Goal: Information Seeking & Learning: Learn about a topic

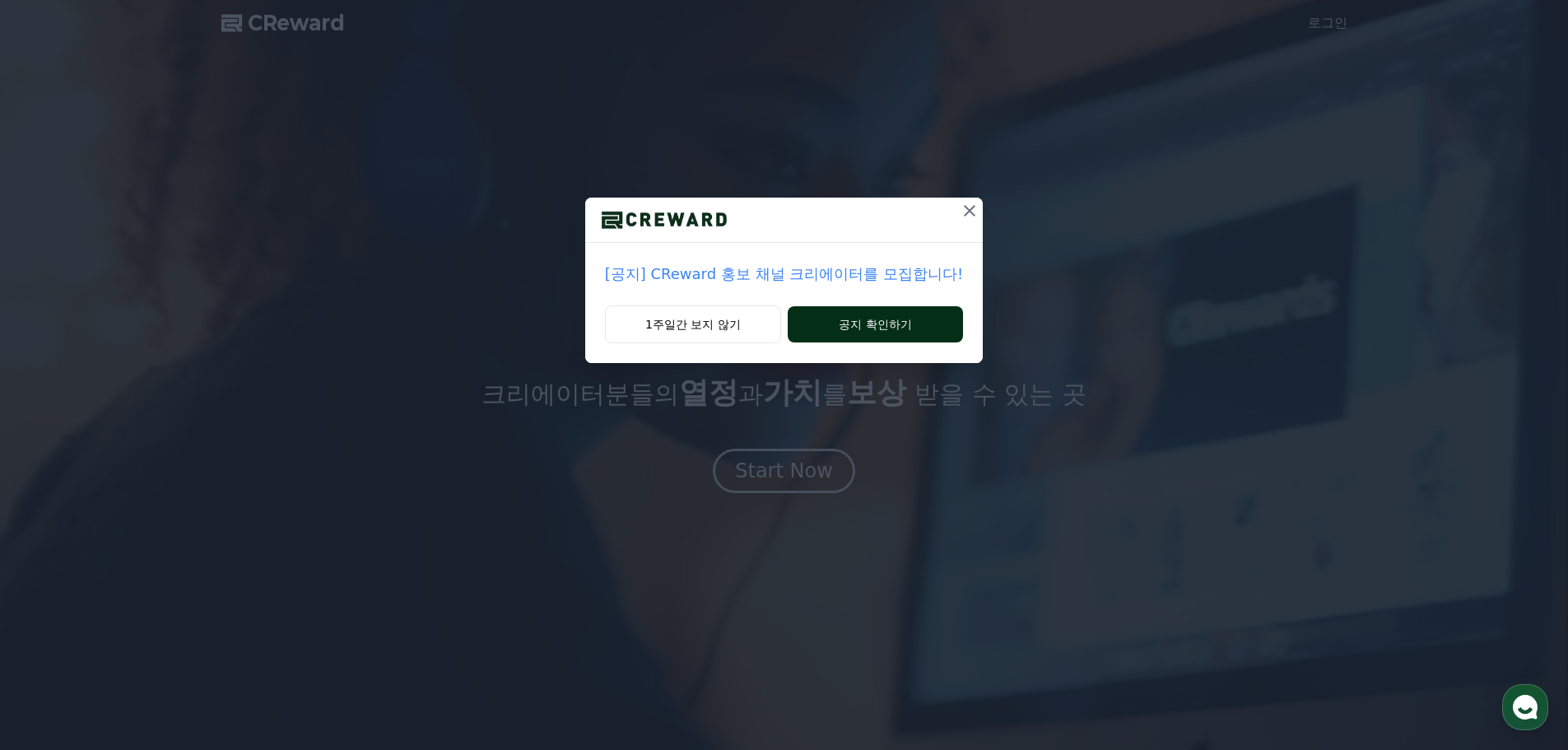
click at [860, 321] on button "공지 확인하기" at bounding box center [875, 324] width 175 height 36
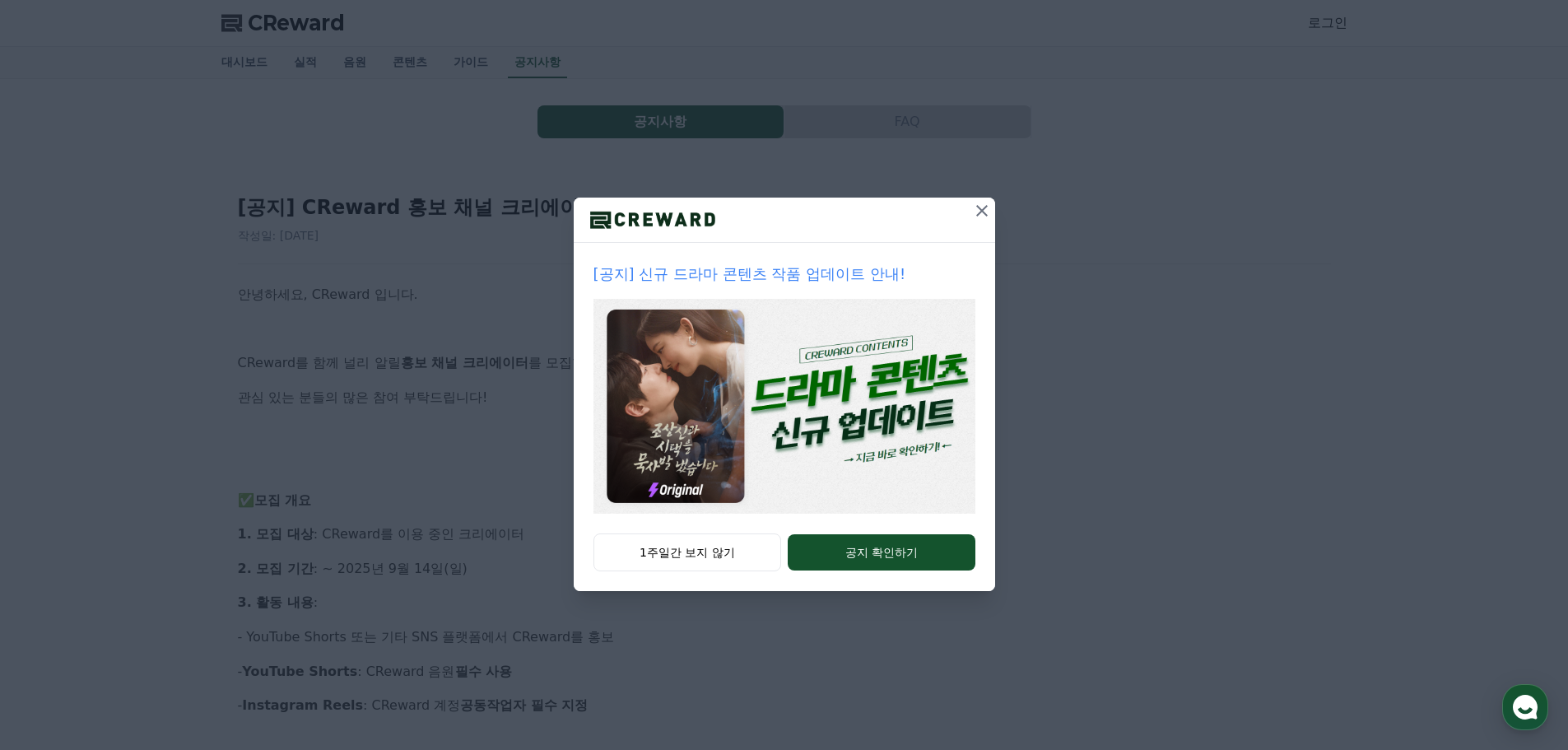
click at [980, 204] on icon at bounding box center [981, 210] width 20 height 20
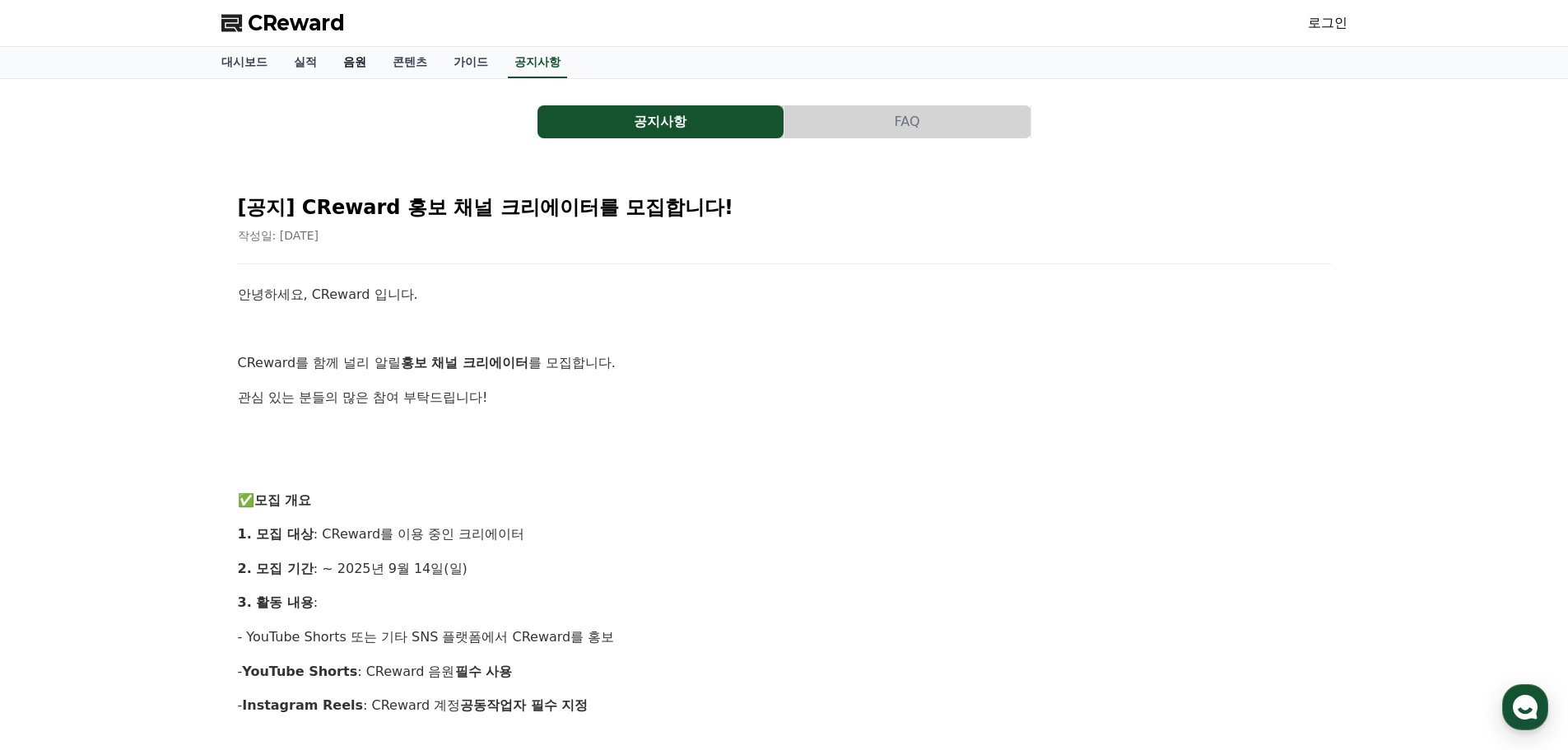
click at [354, 59] on link "음원" at bounding box center [354, 62] width 49 height 31
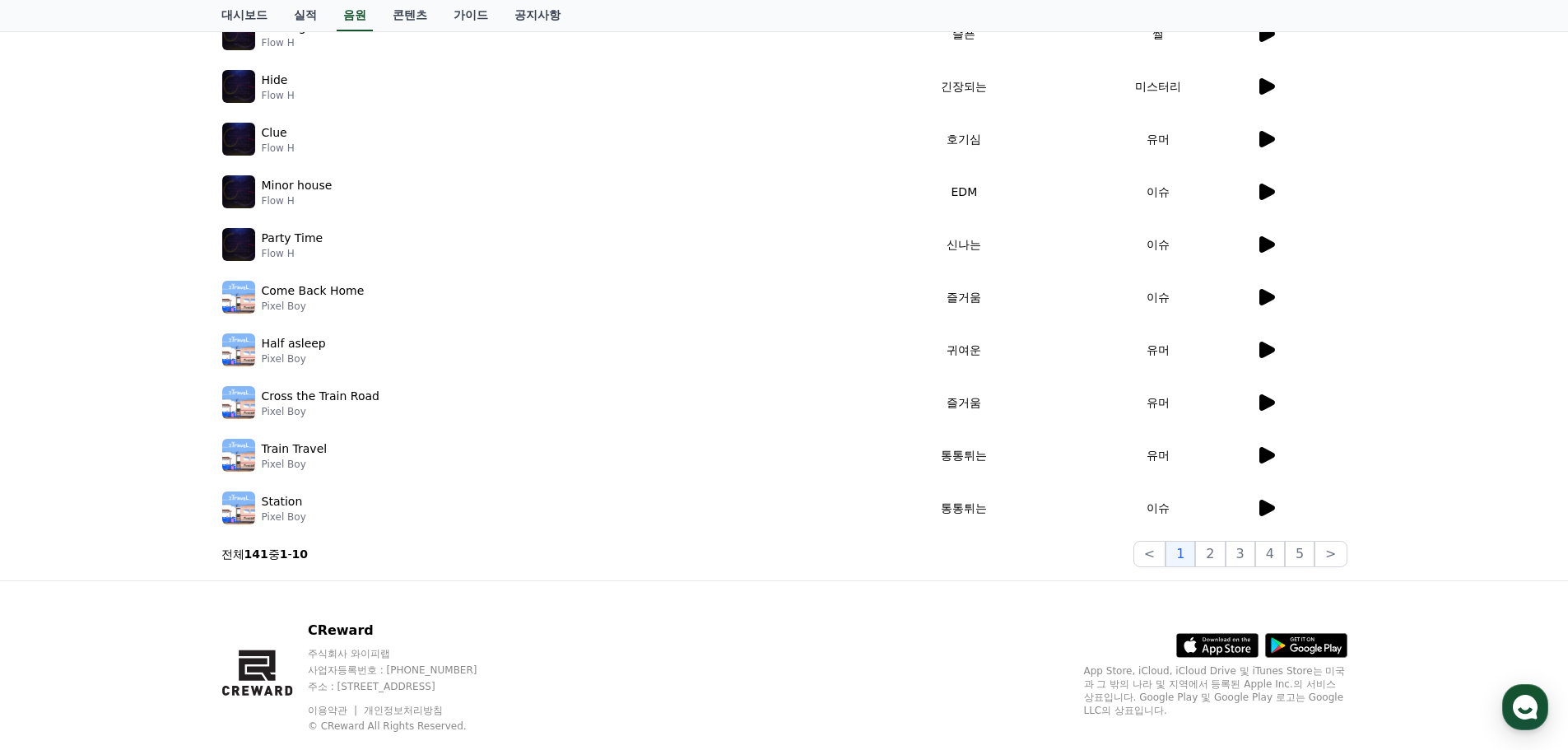
scroll to position [329, 0]
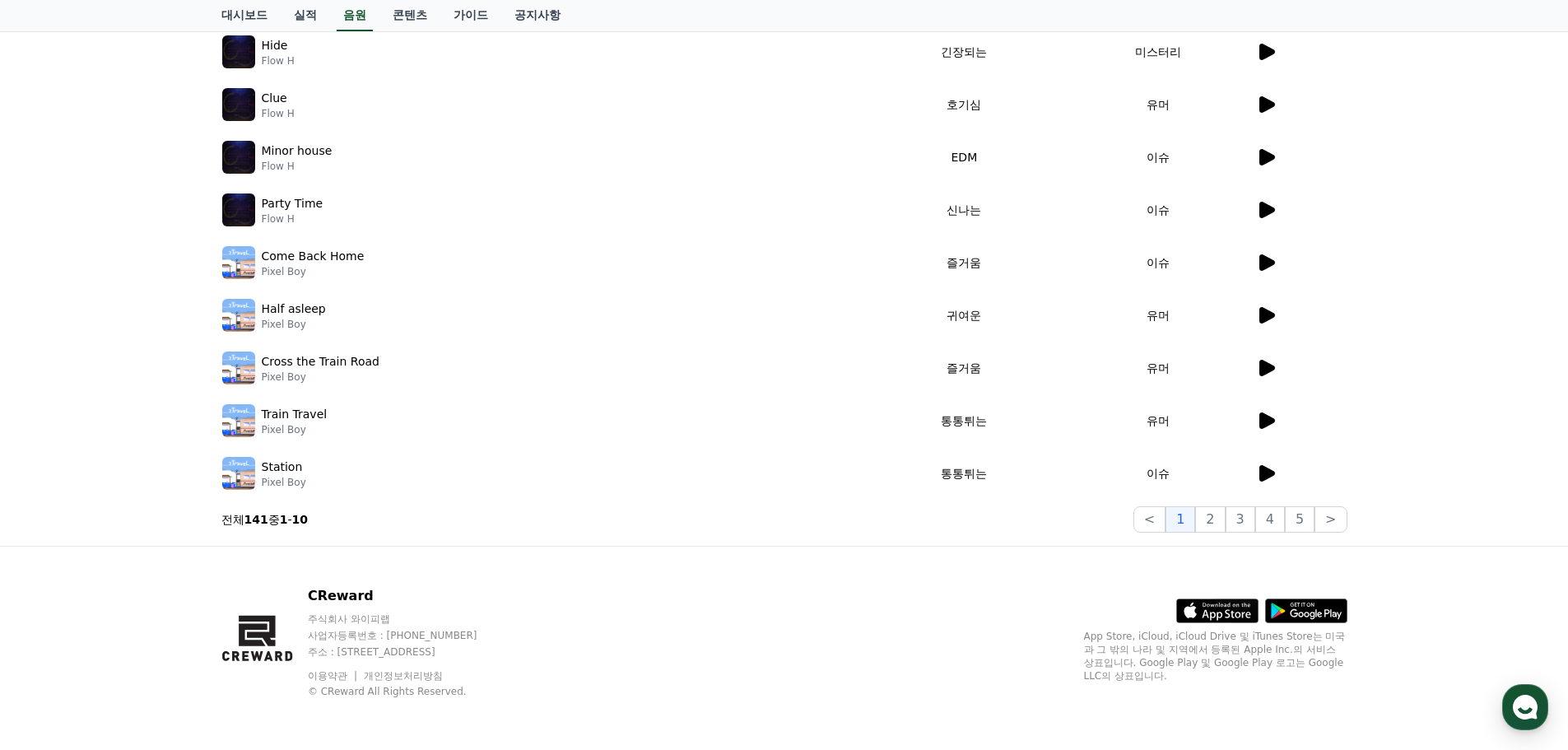
click at [1258, 471] on icon at bounding box center [1266, 473] width 20 height 20
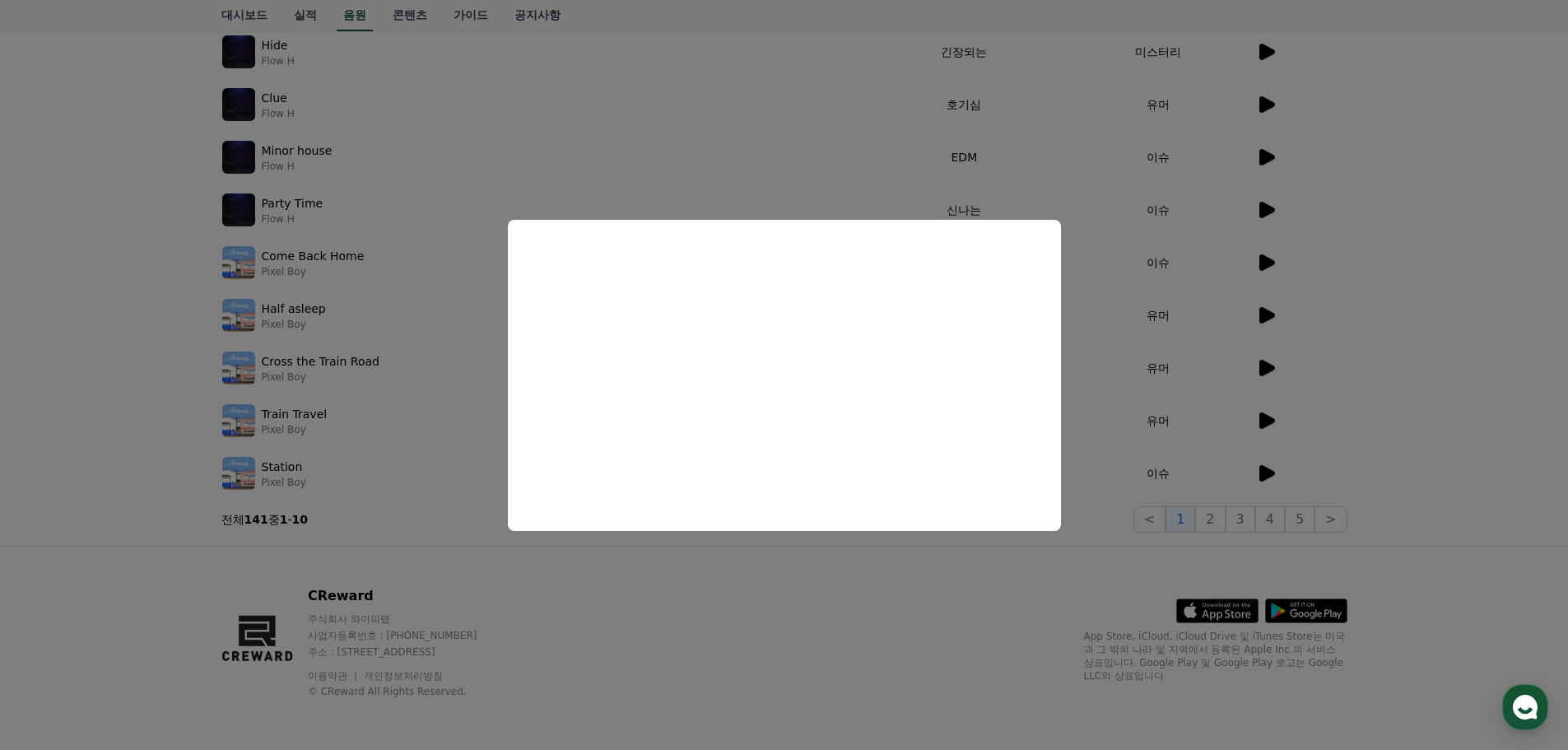
scroll to position [82, 0]
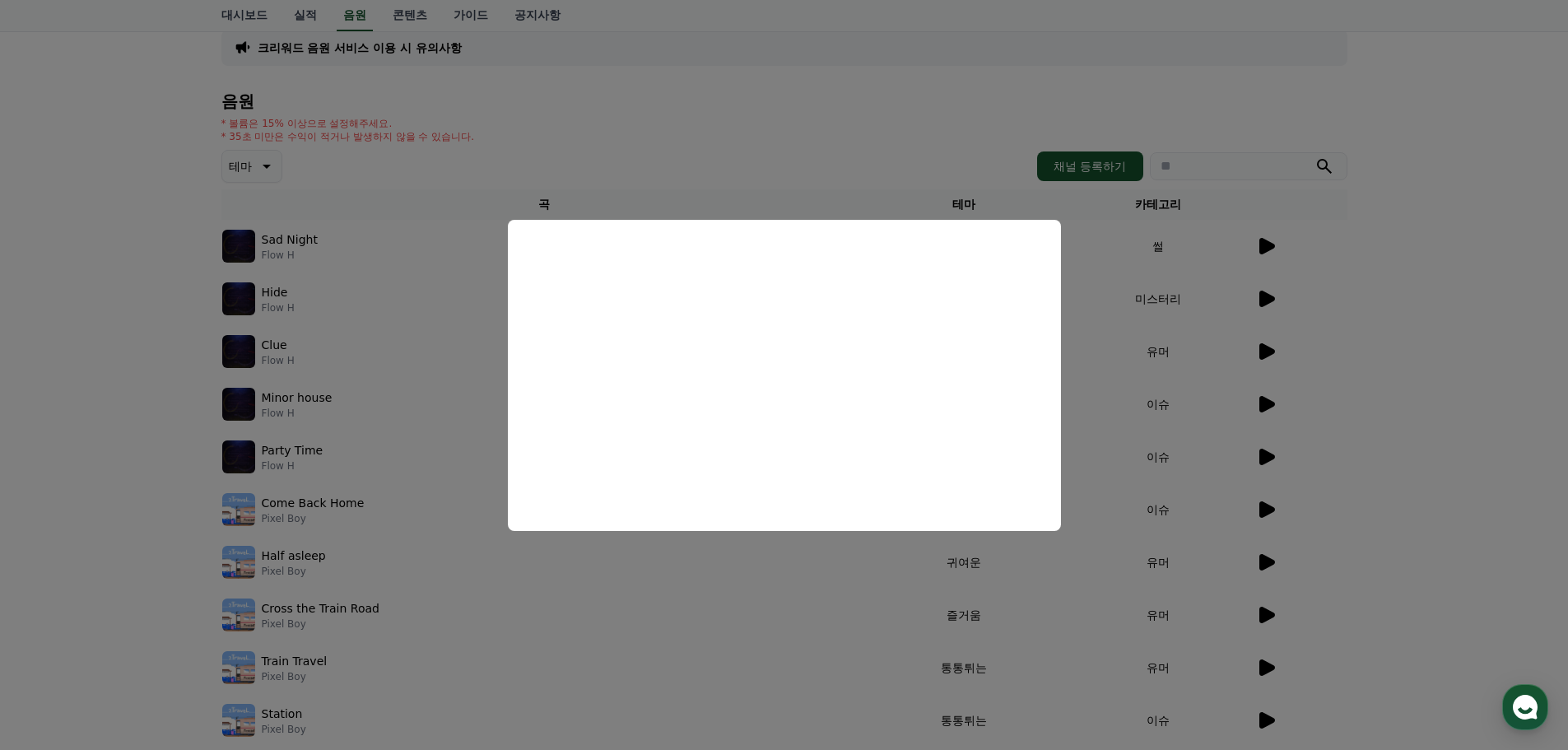
click at [1150, 376] on button "close modal" at bounding box center [784, 375] width 1568 height 750
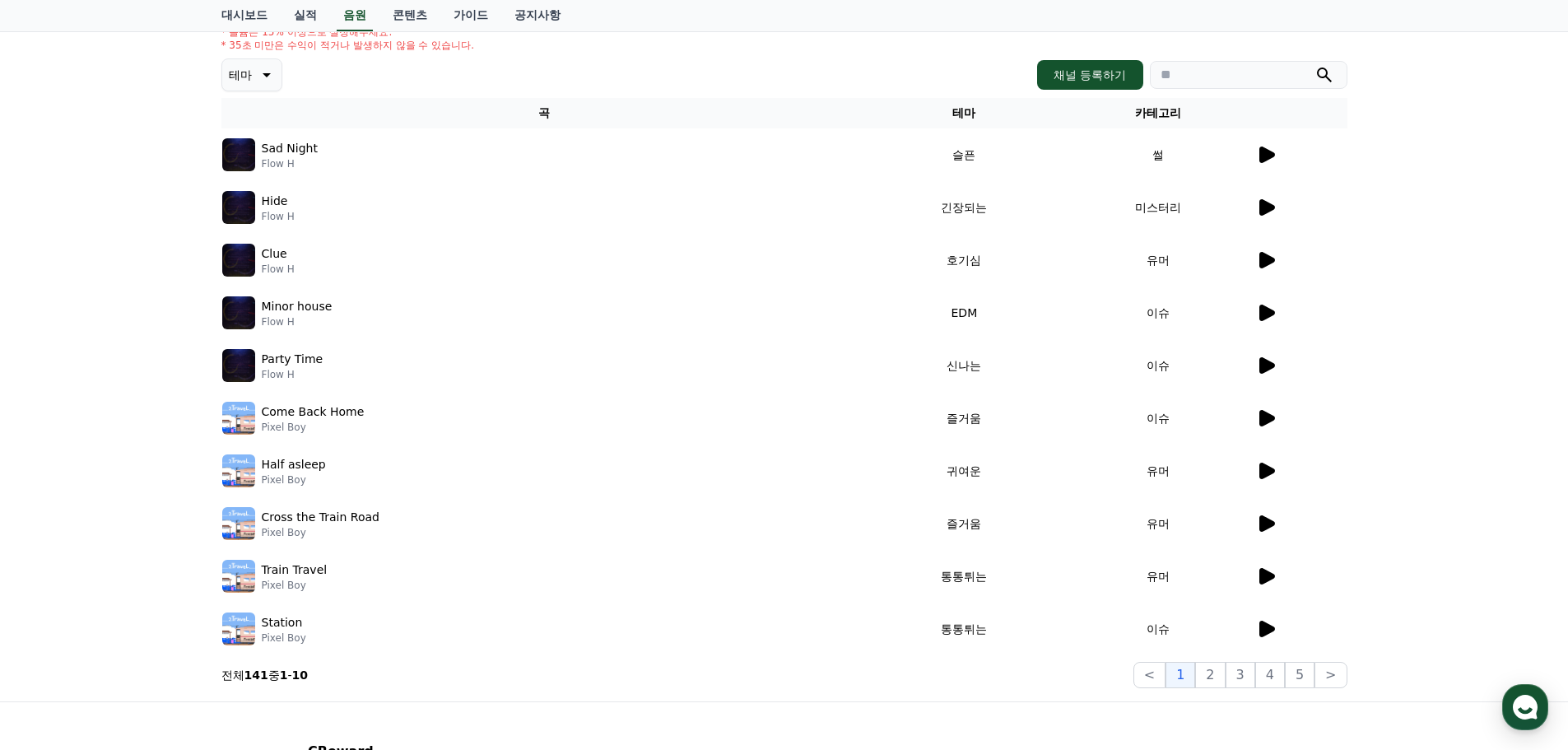
scroll to position [330, 0]
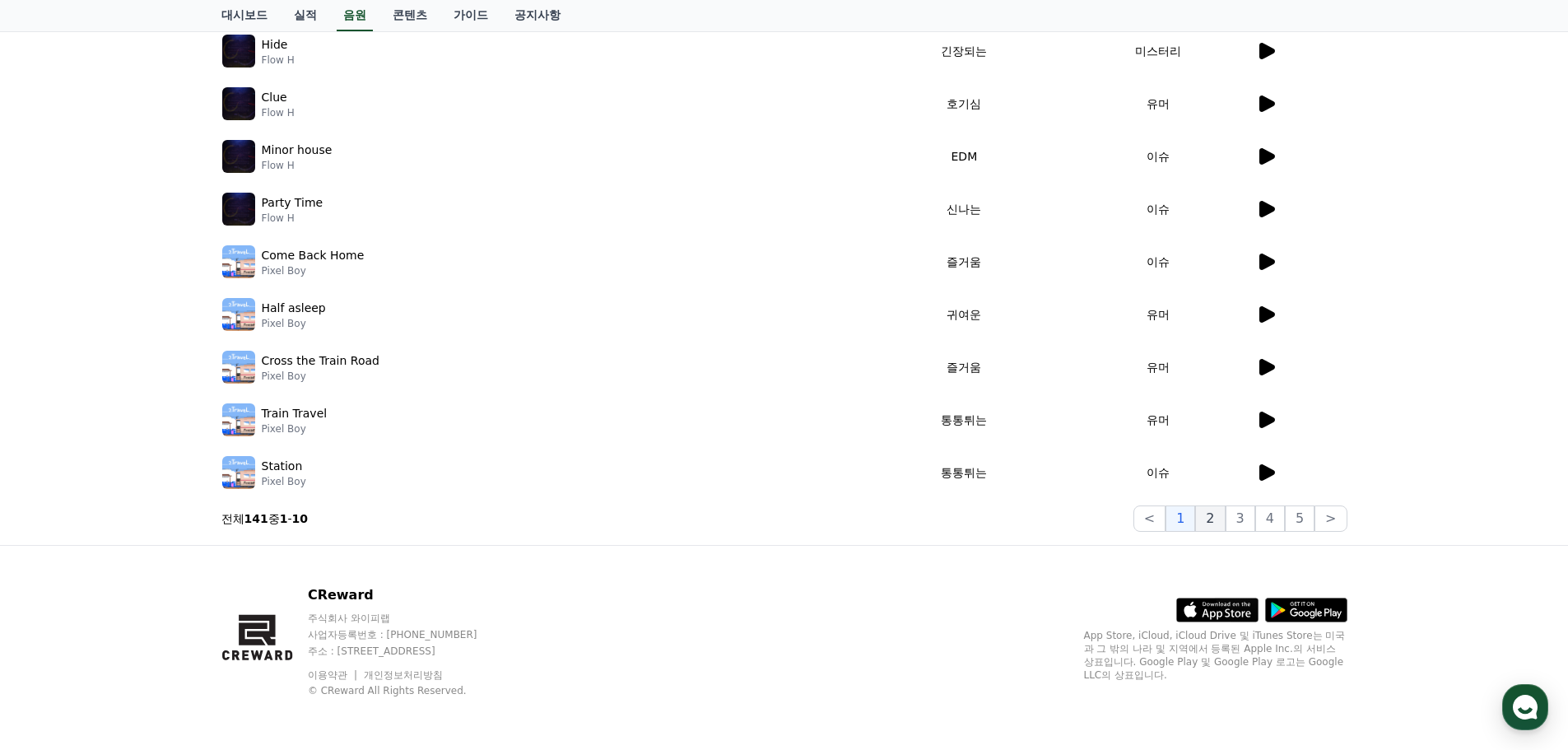
click at [1224, 519] on button "2" at bounding box center [1209, 518] width 29 height 26
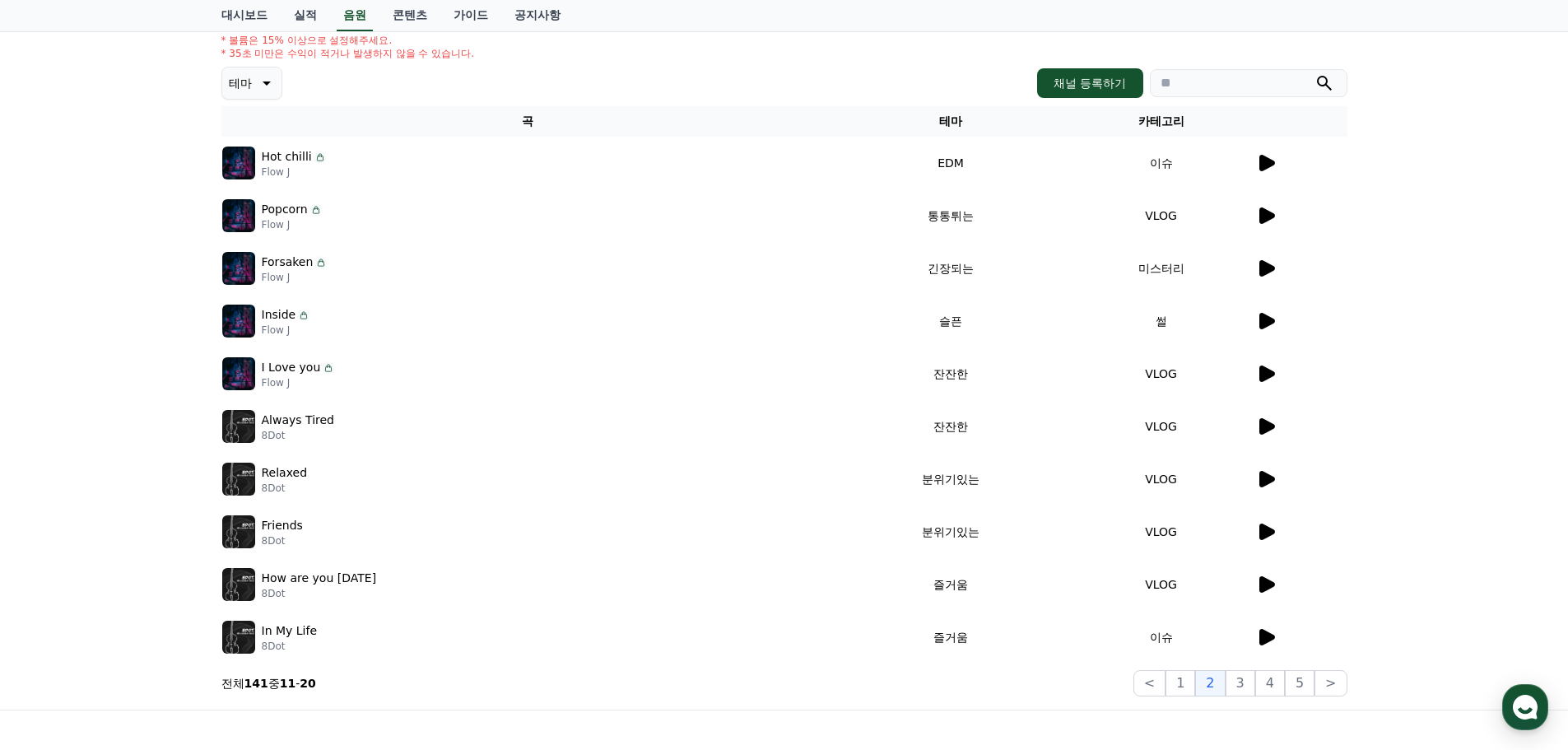
scroll to position [248, 0]
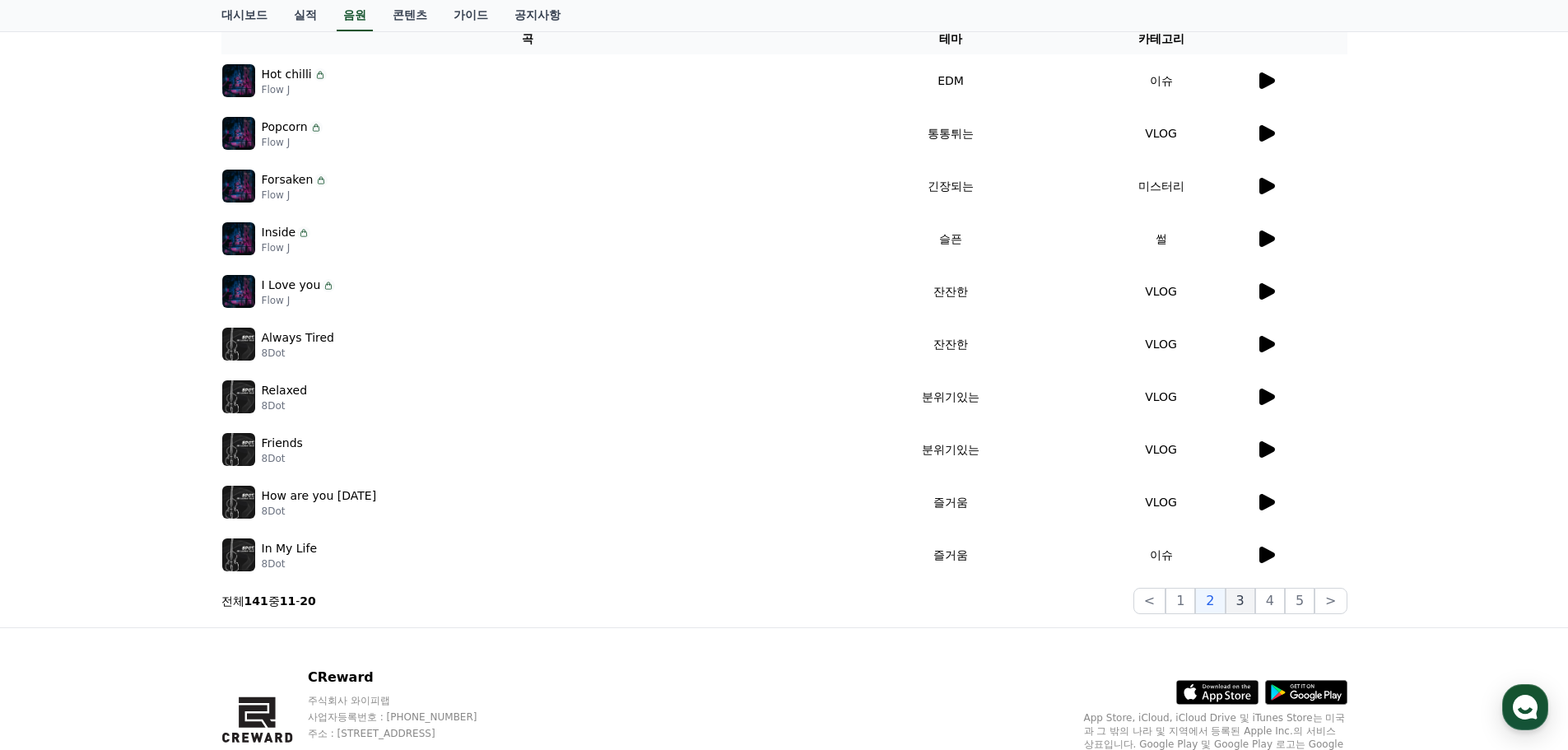
click at [1247, 607] on button "3" at bounding box center [1239, 601] width 29 height 26
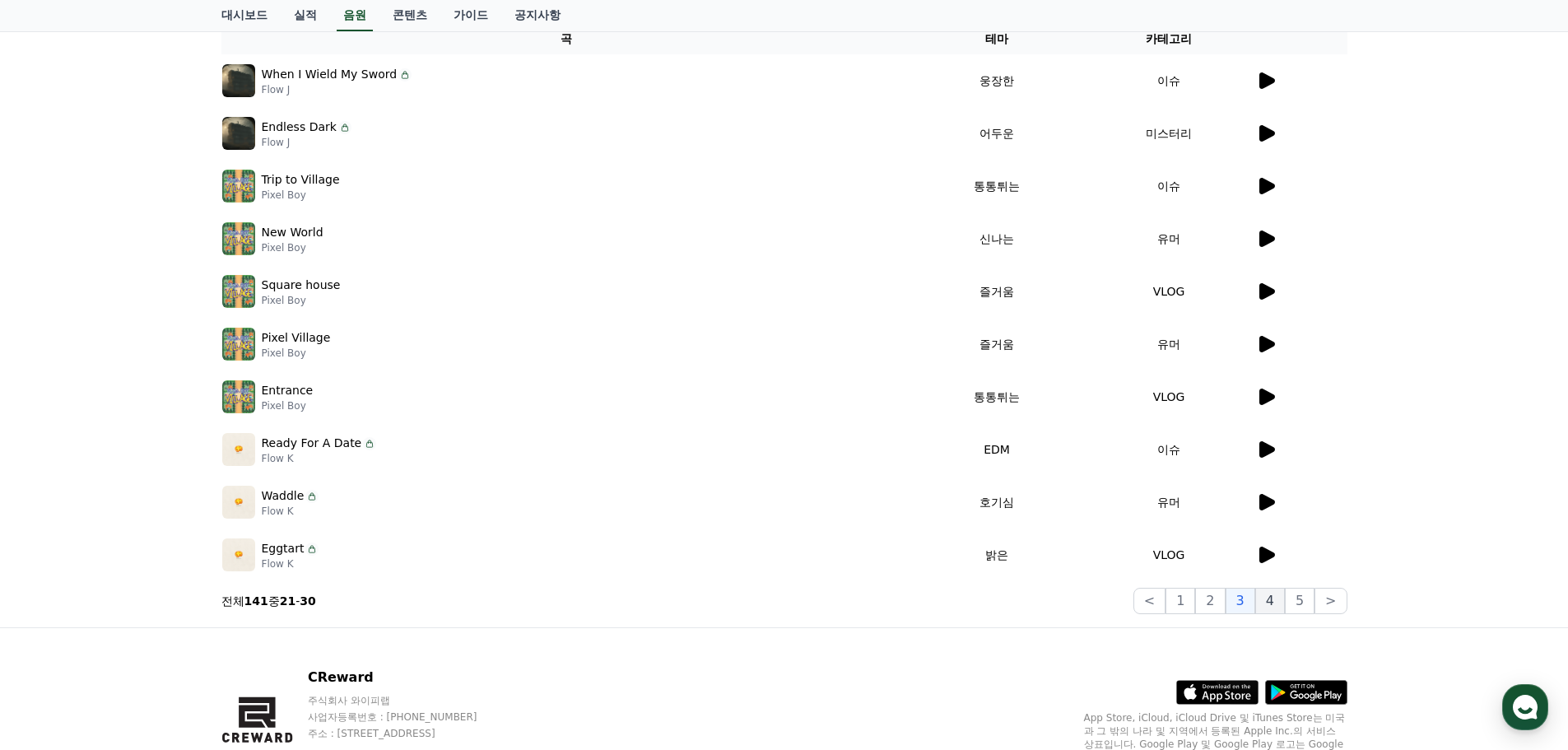
click at [1277, 607] on button "4" at bounding box center [1269, 601] width 29 height 26
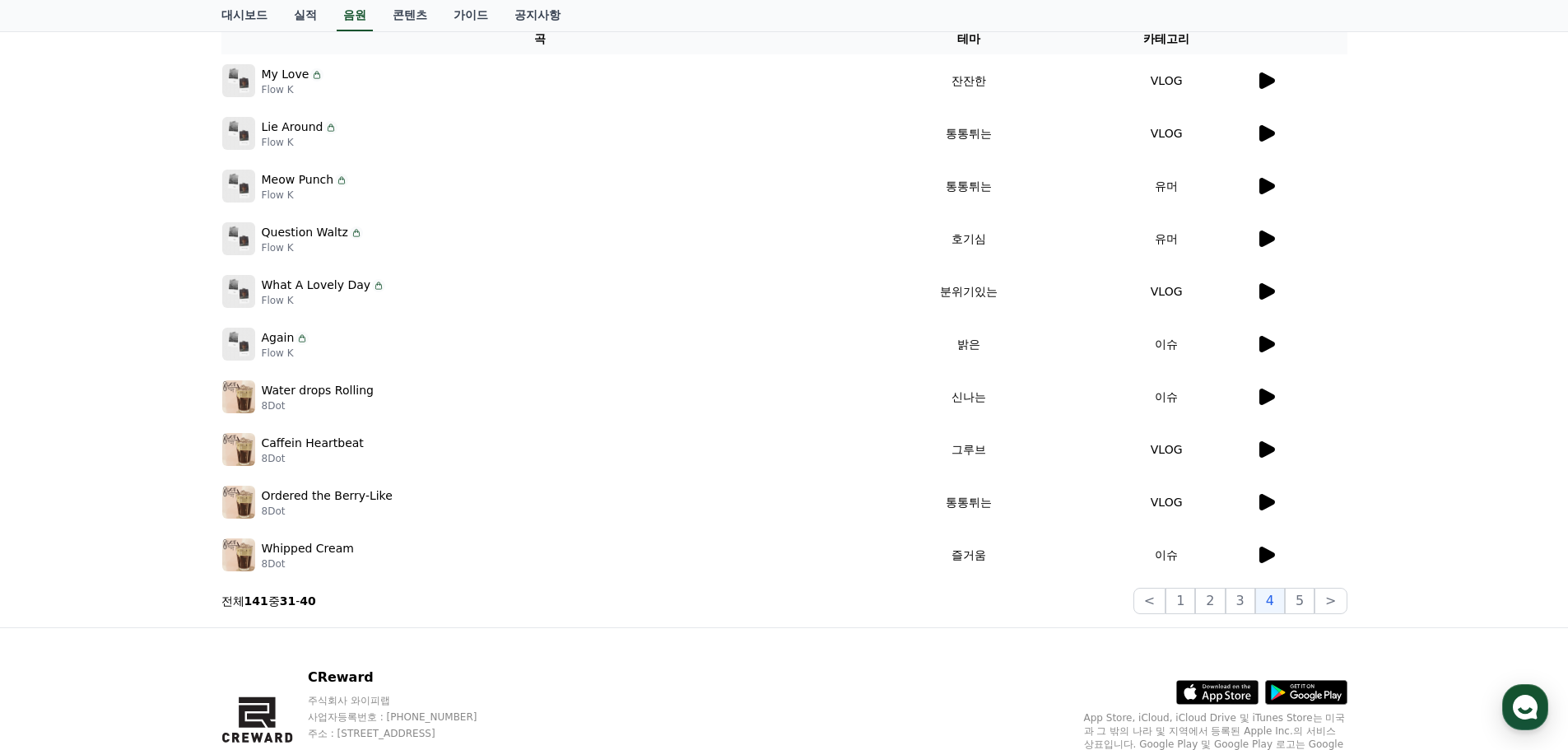
click at [244, 343] on img at bounding box center [238, 344] width 33 height 33
click at [1270, 341] on icon at bounding box center [1266, 343] width 16 height 16
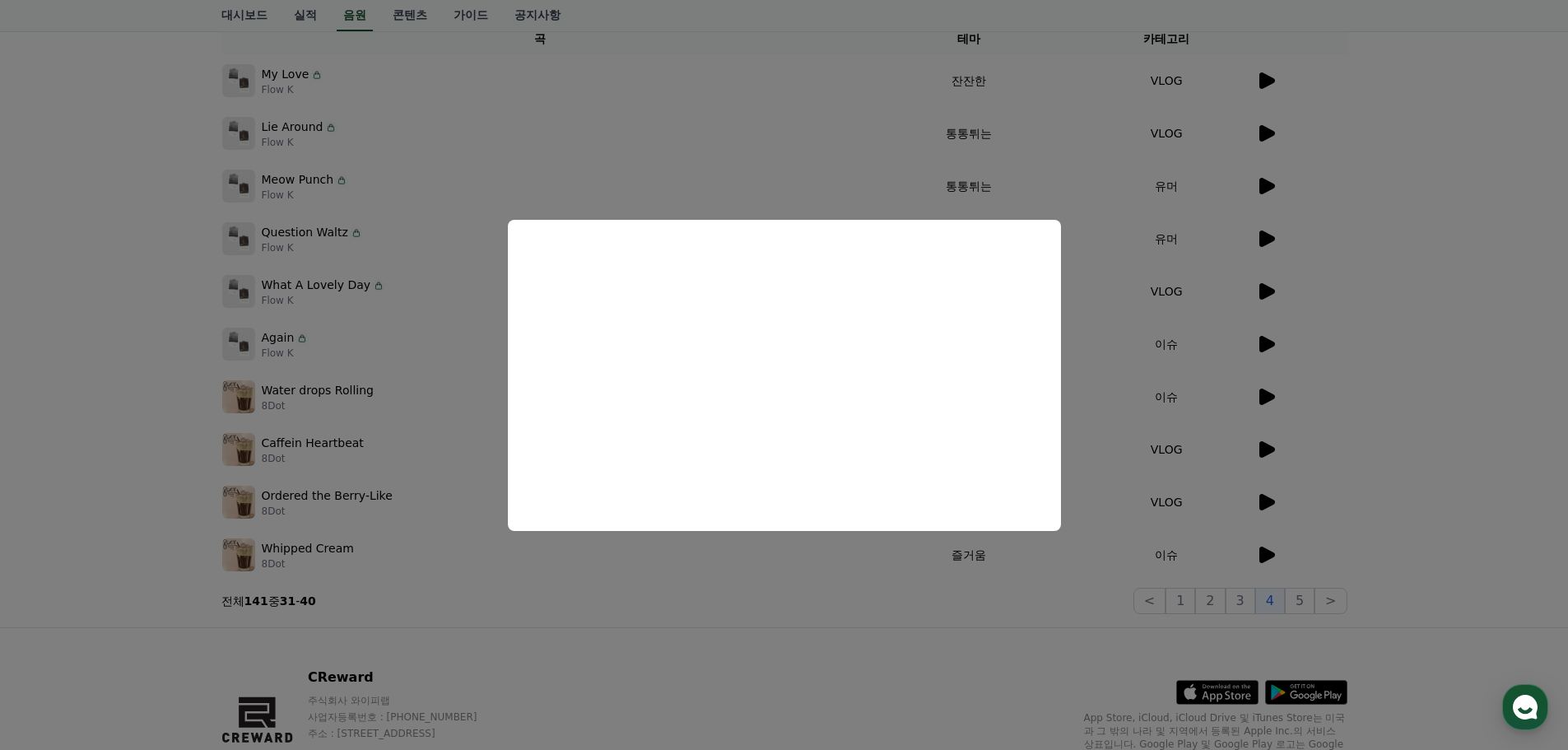
click at [547, 566] on button "close modal" at bounding box center [784, 375] width 1568 height 750
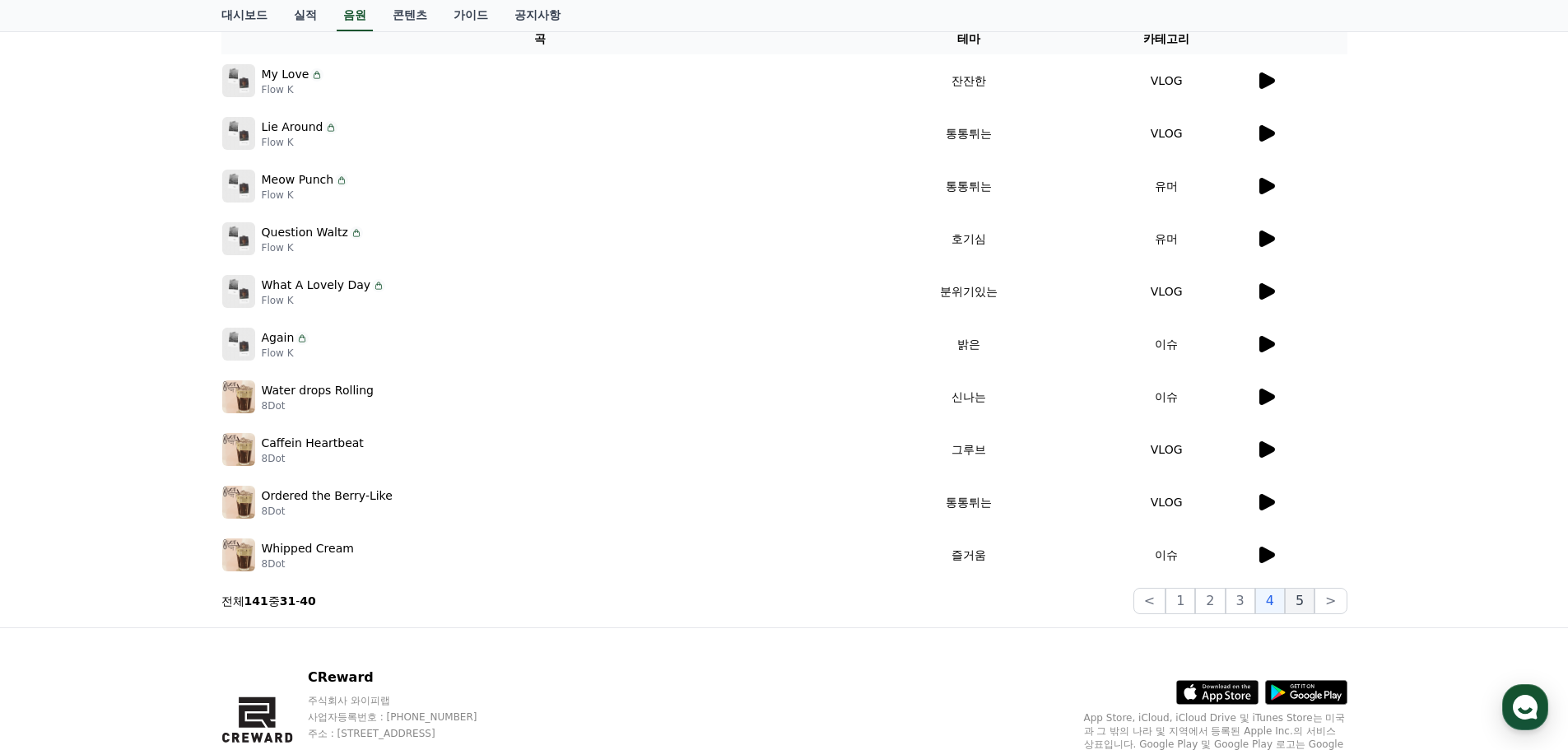
click at [1310, 603] on button "5" at bounding box center [1298, 601] width 29 height 26
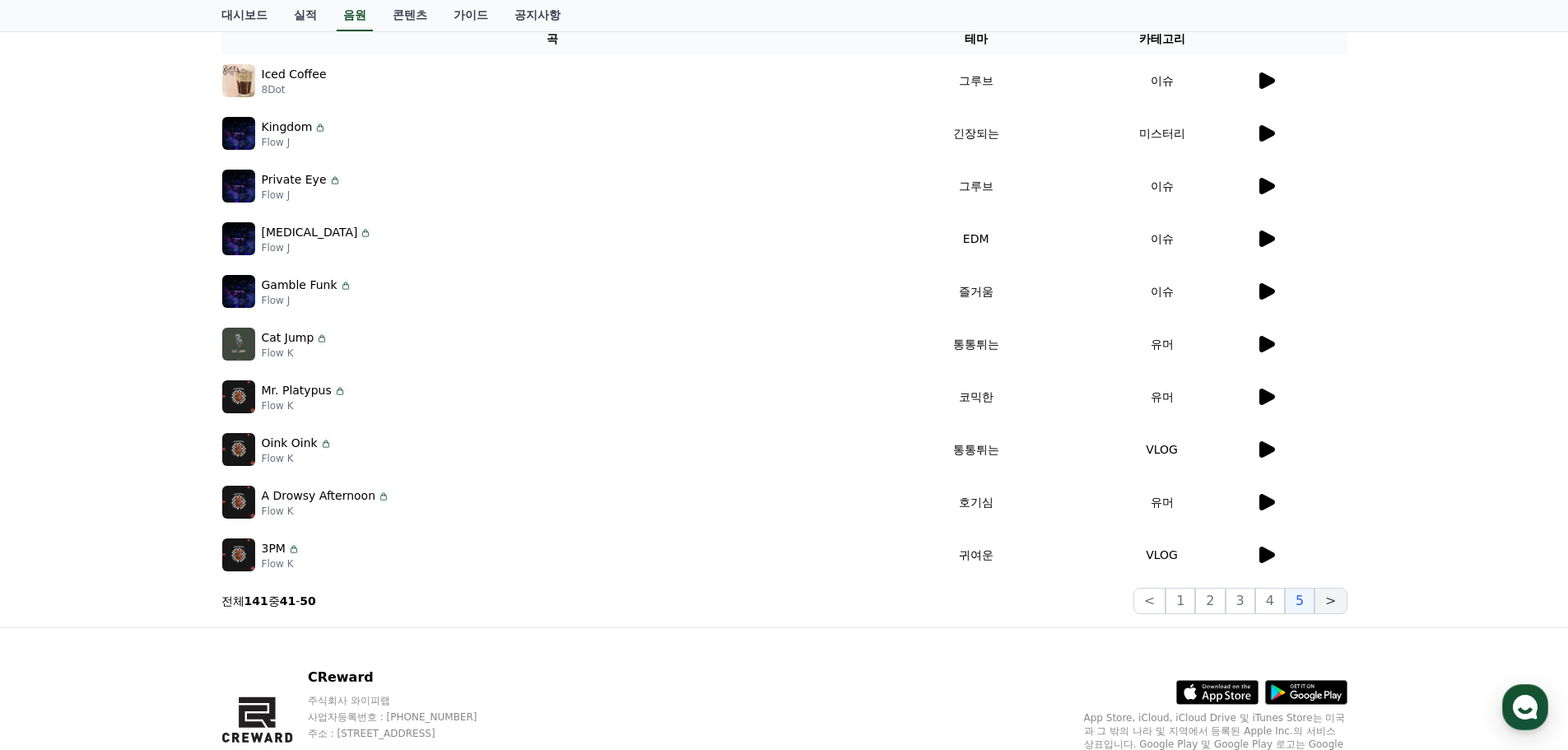
click at [1342, 604] on button ">" at bounding box center [1331, 601] width 32 height 26
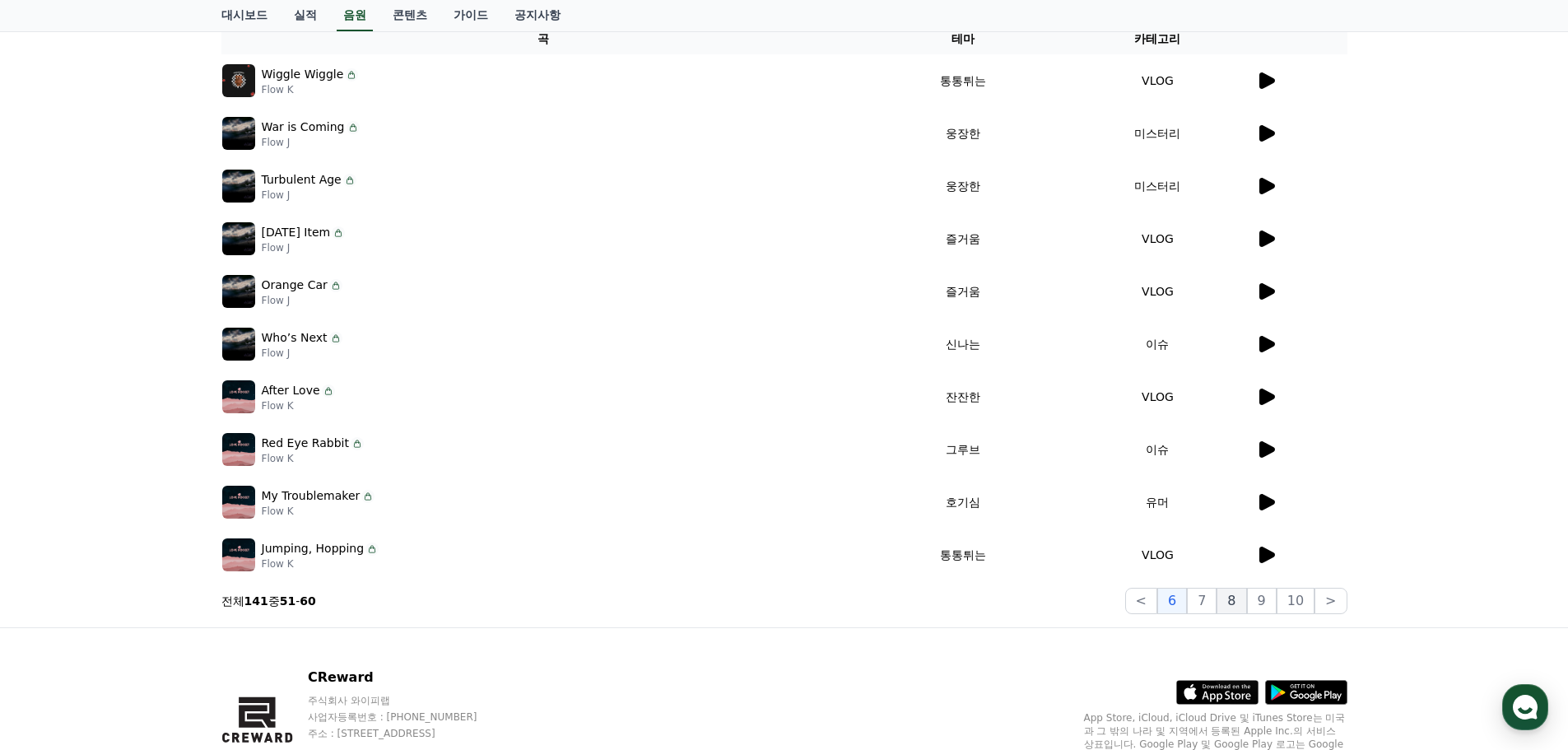
click at [1237, 611] on button "8" at bounding box center [1231, 601] width 29 height 26
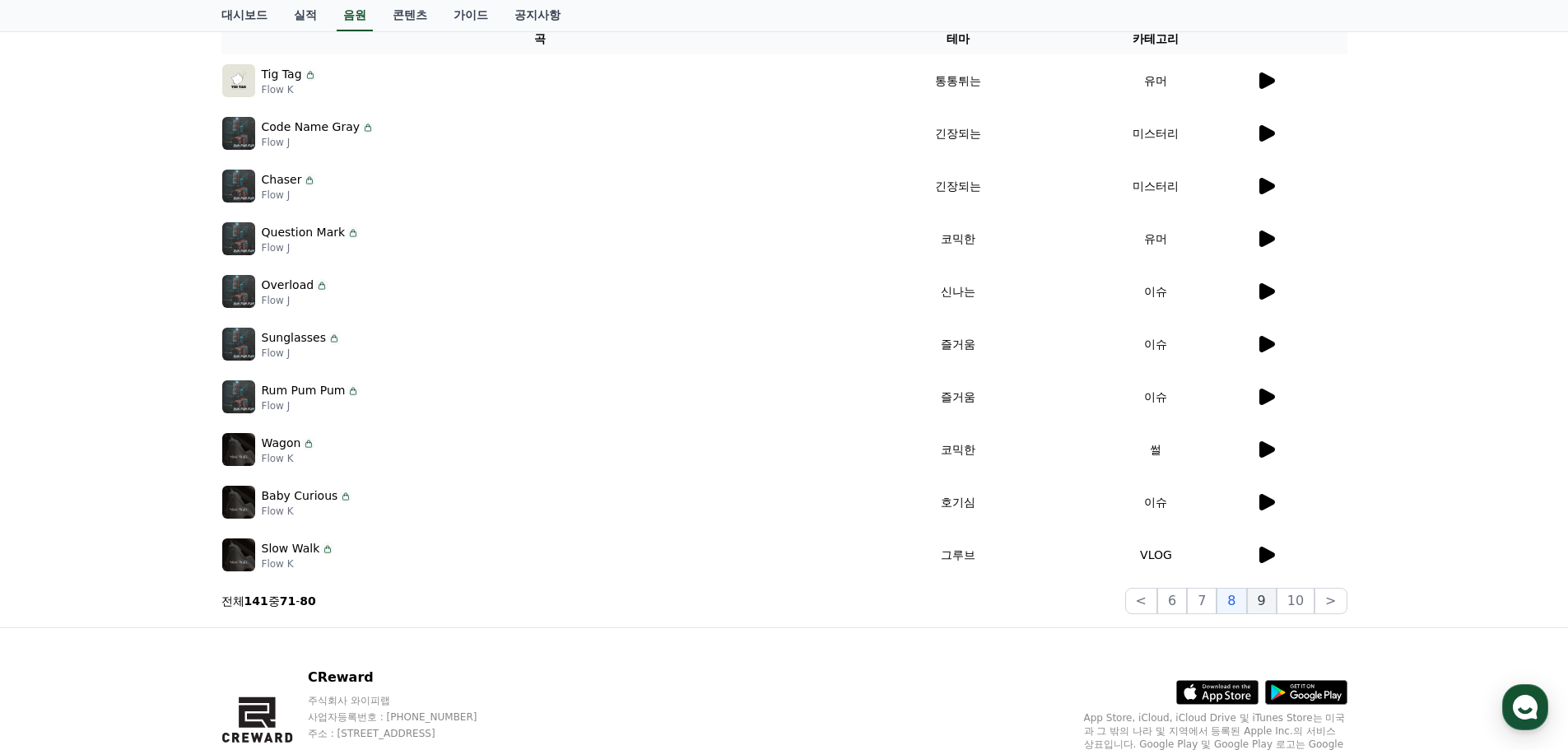
click at [1268, 608] on button "9" at bounding box center [1261, 601] width 29 height 26
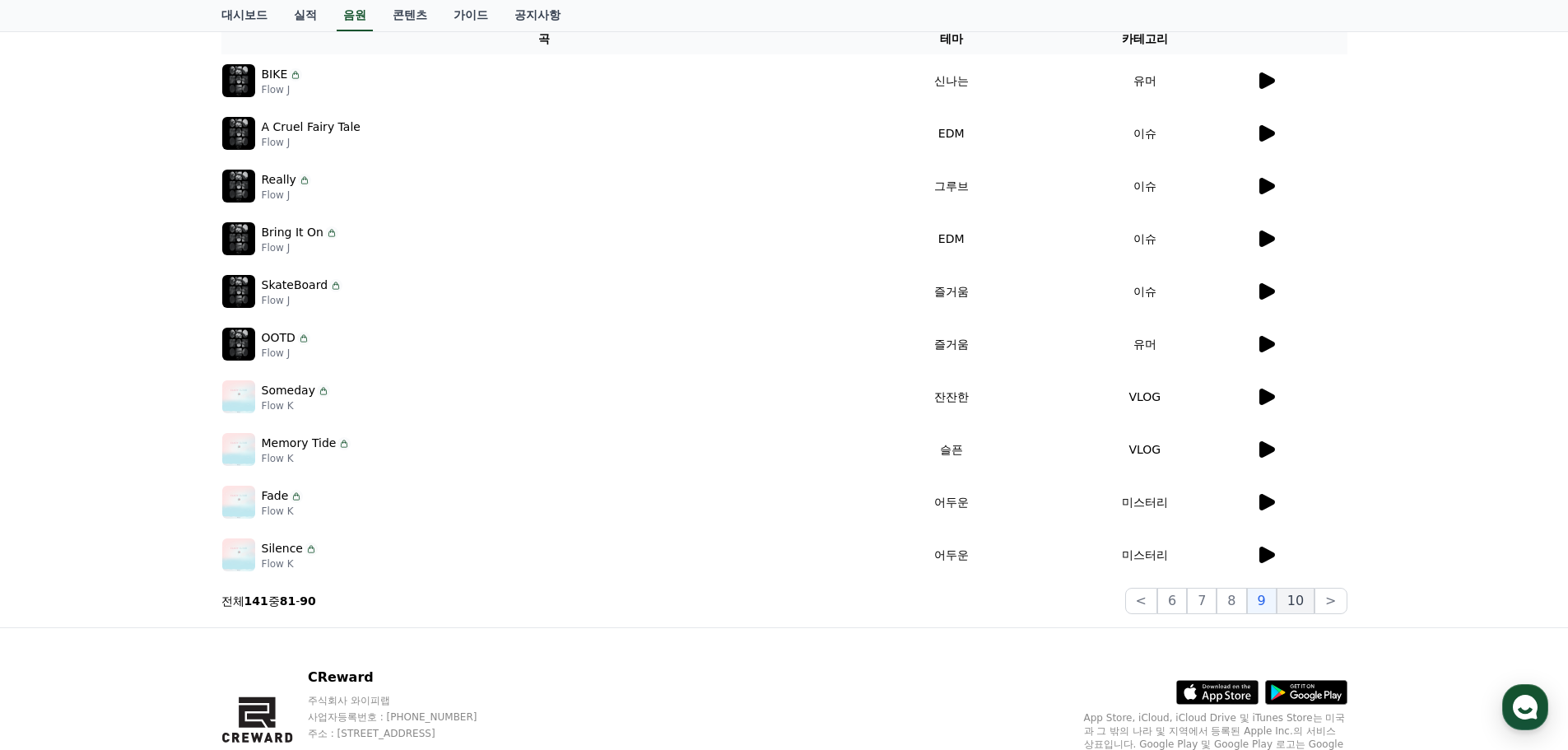
click at [1298, 608] on button "10" at bounding box center [1296, 601] width 38 height 26
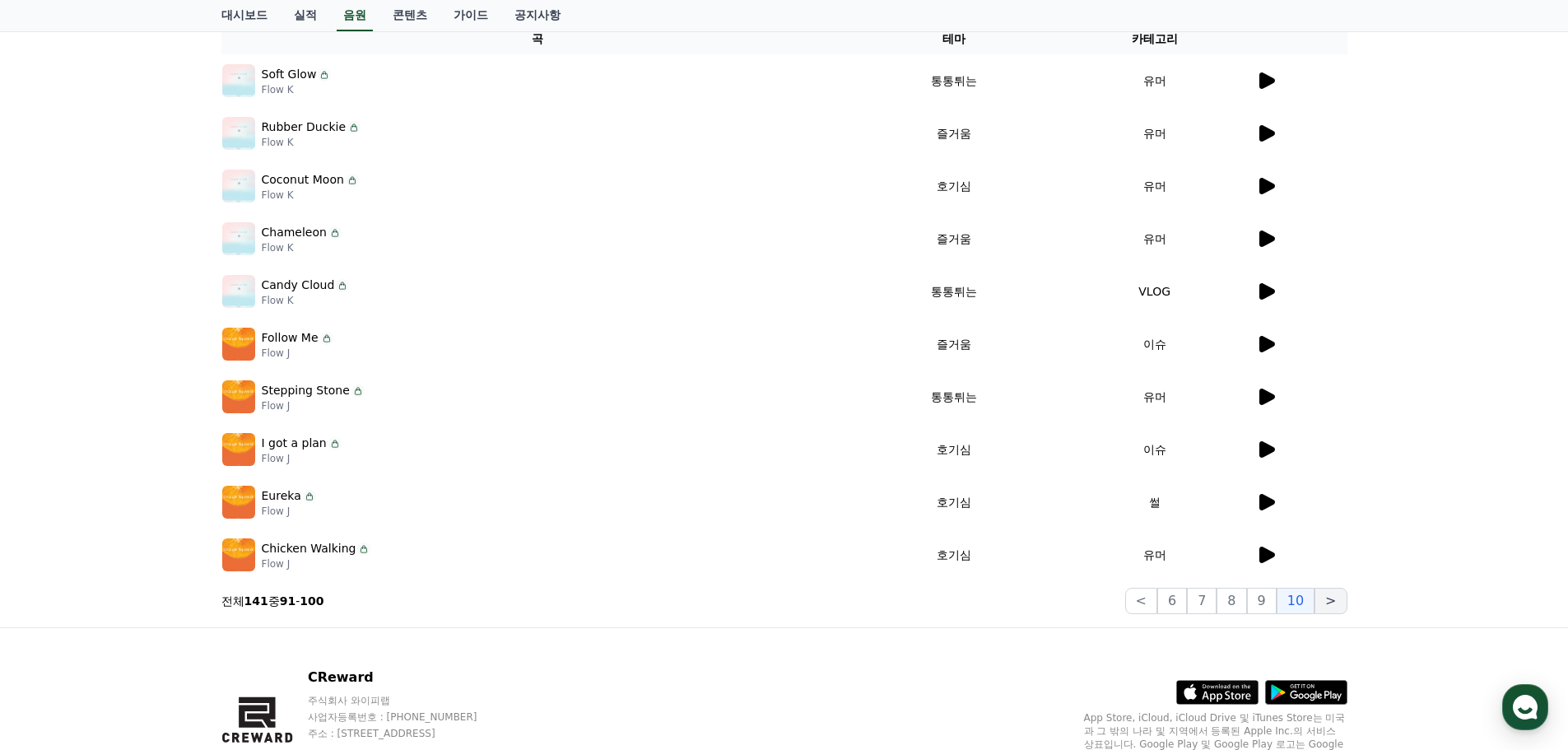
click at [1322, 608] on button ">" at bounding box center [1331, 601] width 32 height 26
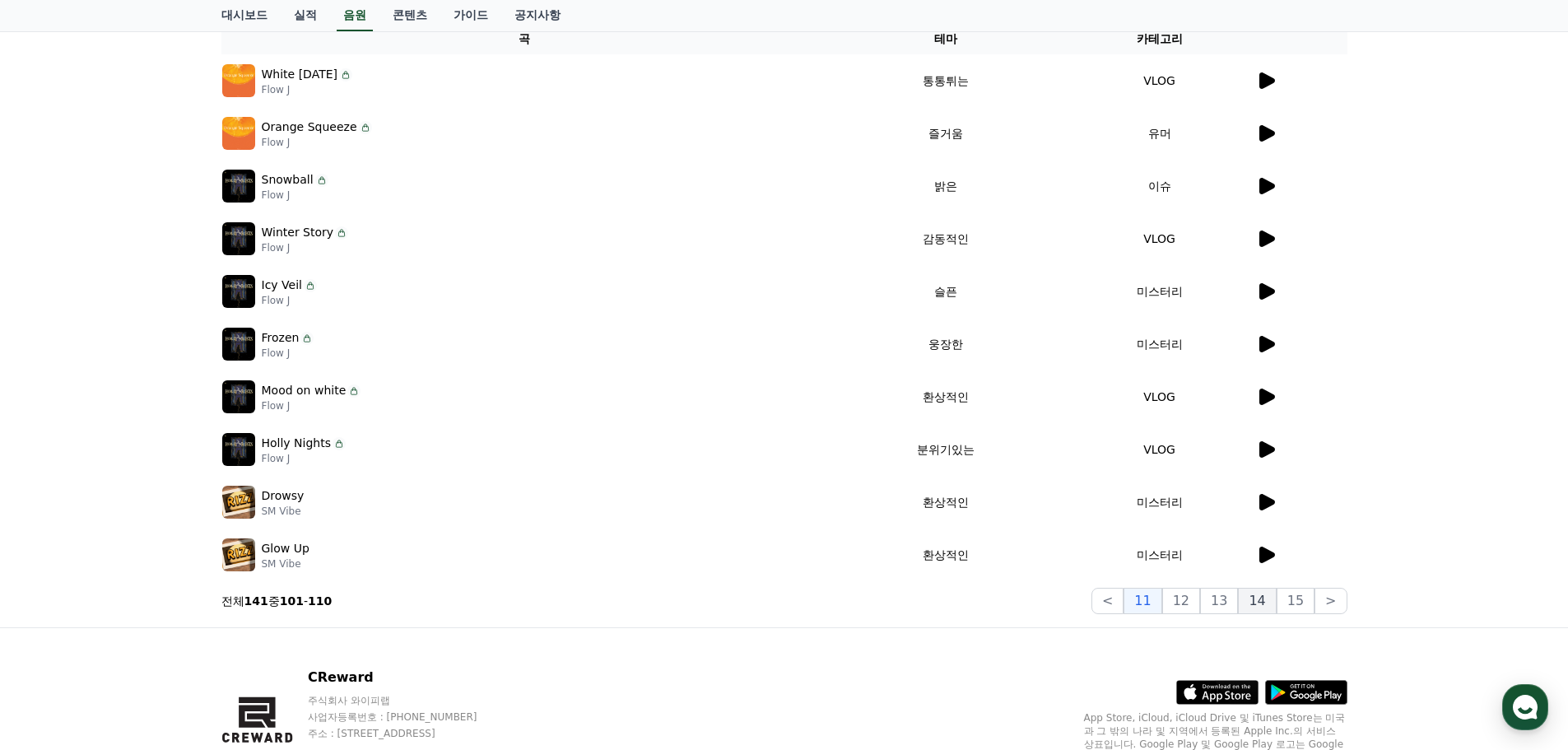
click at [1270, 608] on button "14" at bounding box center [1257, 601] width 38 height 26
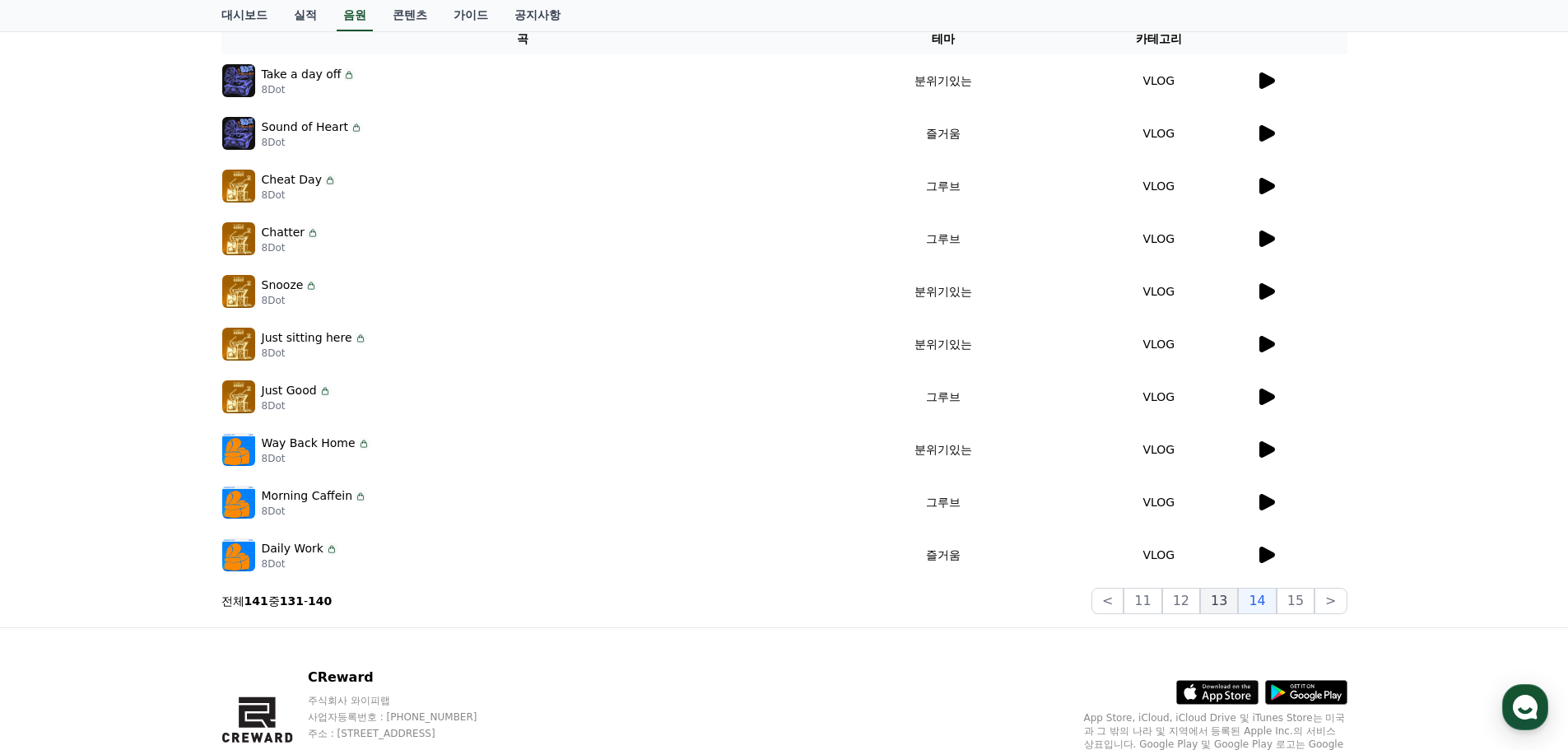
click at [1232, 613] on button "13" at bounding box center [1218, 601] width 38 height 26
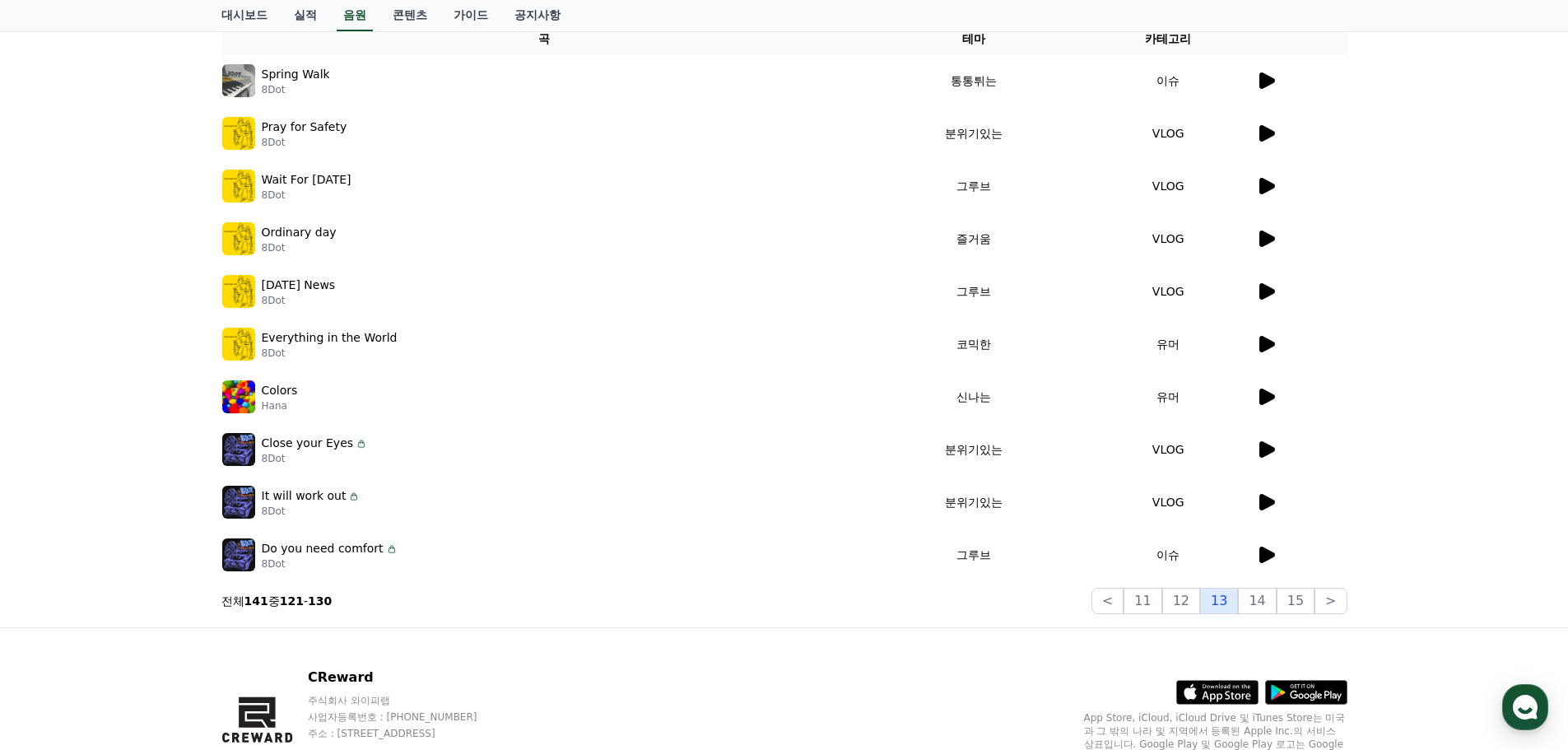
click at [1214, 613] on button "13" at bounding box center [1218, 601] width 38 height 26
click at [1191, 616] on div "크리워드 음원 서비스 이용 시 유의사항 음원 * 볼륨은 15% 이상으로 설정해주세요. * 35초 미만은 수익이 적거나 발생하지 않을 수 있습니…" at bounding box center [784, 229] width 1139 height 783
click at [1193, 608] on button "12" at bounding box center [1181, 601] width 38 height 26
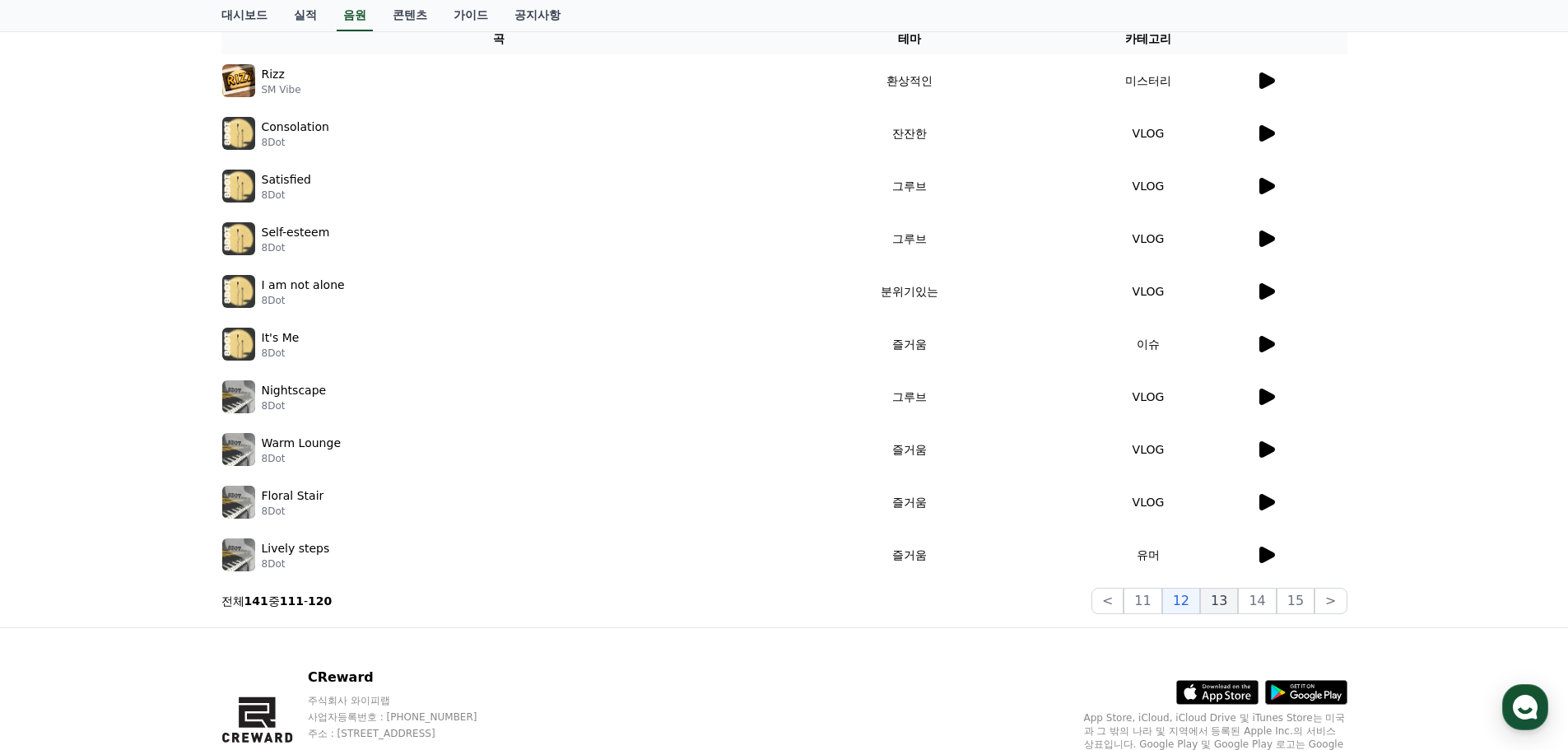
click at [1220, 609] on button "13" at bounding box center [1218, 601] width 38 height 26
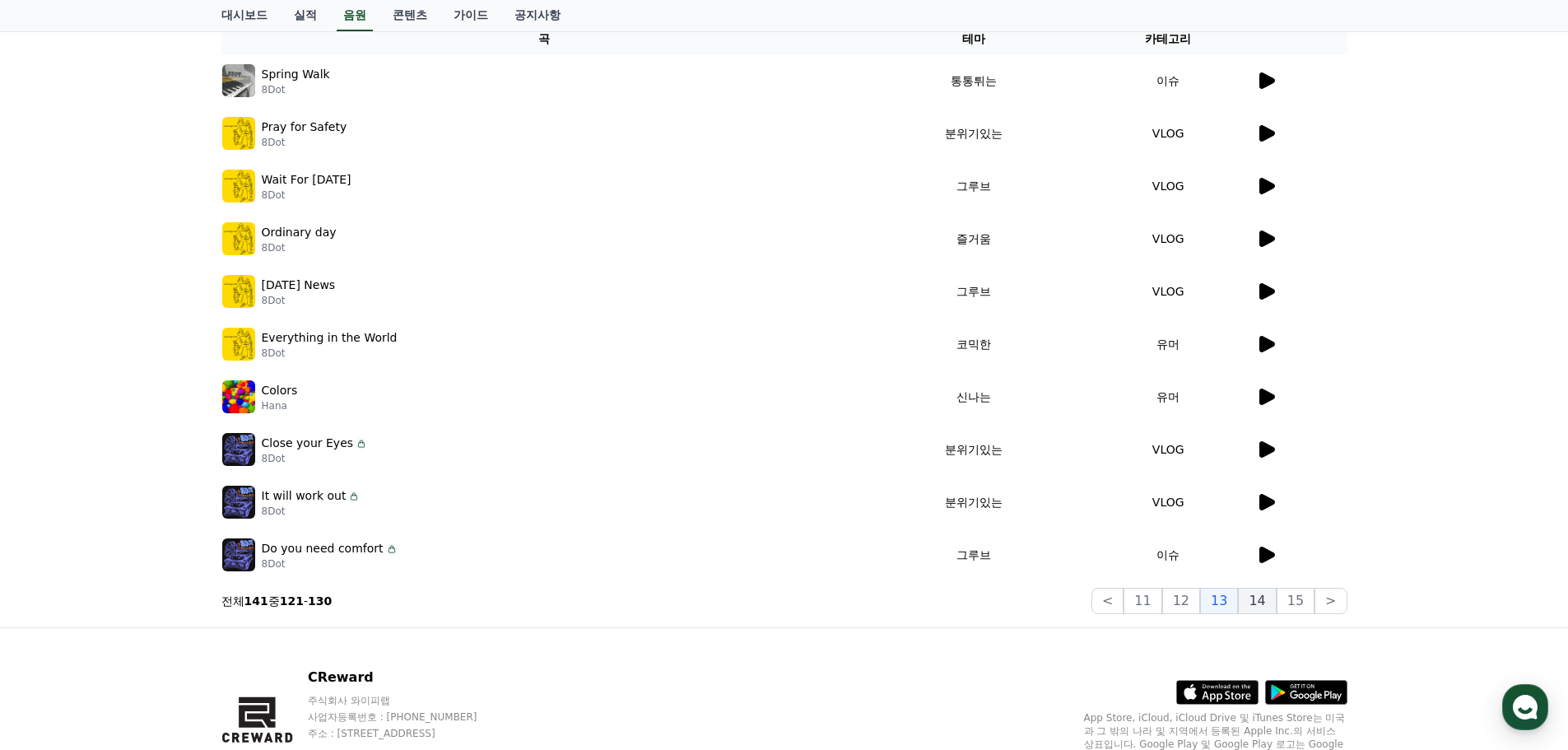
click at [1251, 609] on button "14" at bounding box center [1257, 601] width 38 height 26
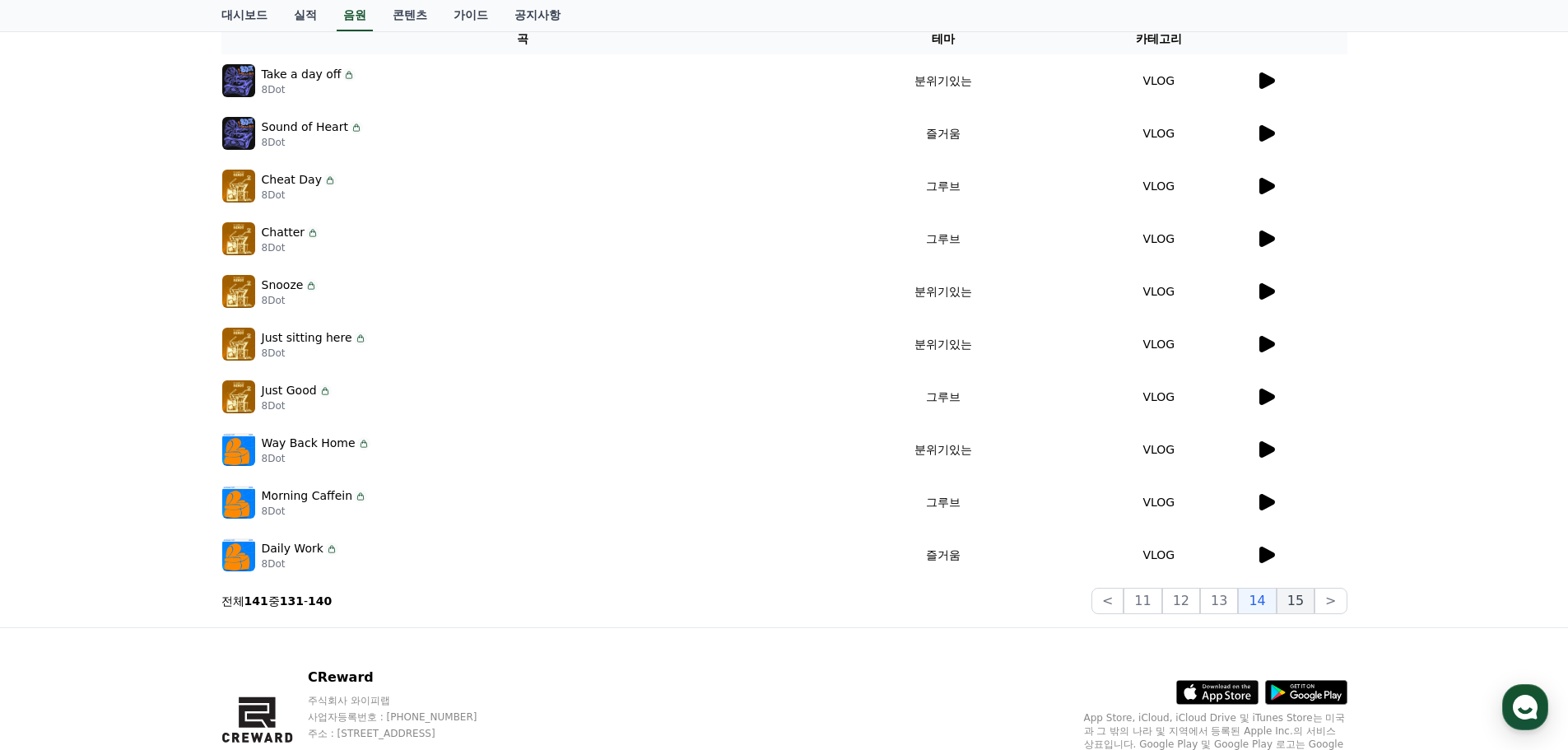
click at [1300, 608] on button "15" at bounding box center [1296, 601] width 38 height 26
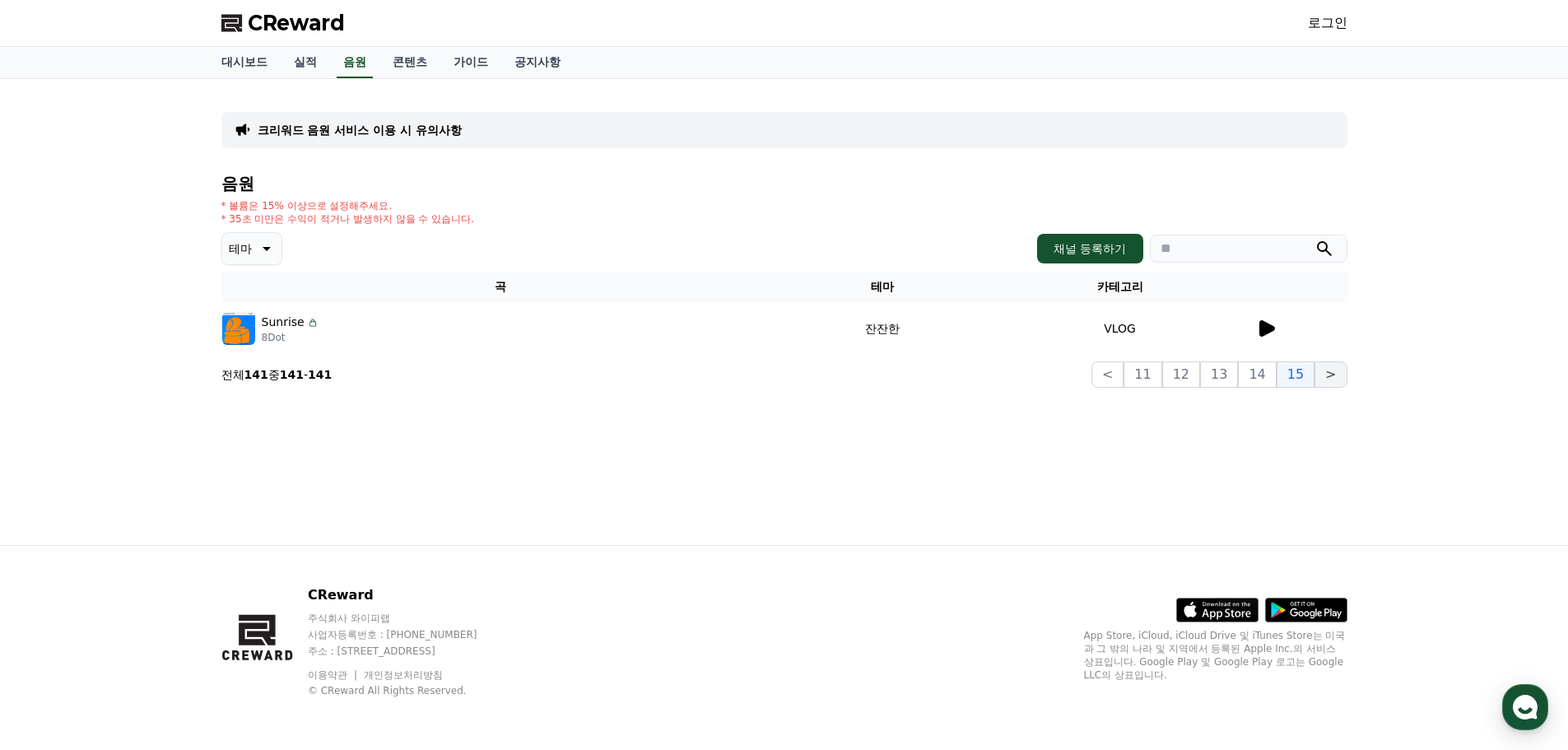
click at [1332, 376] on button ">" at bounding box center [1331, 374] width 32 height 26
click at [1256, 336] on icon at bounding box center [1266, 328] width 20 height 20
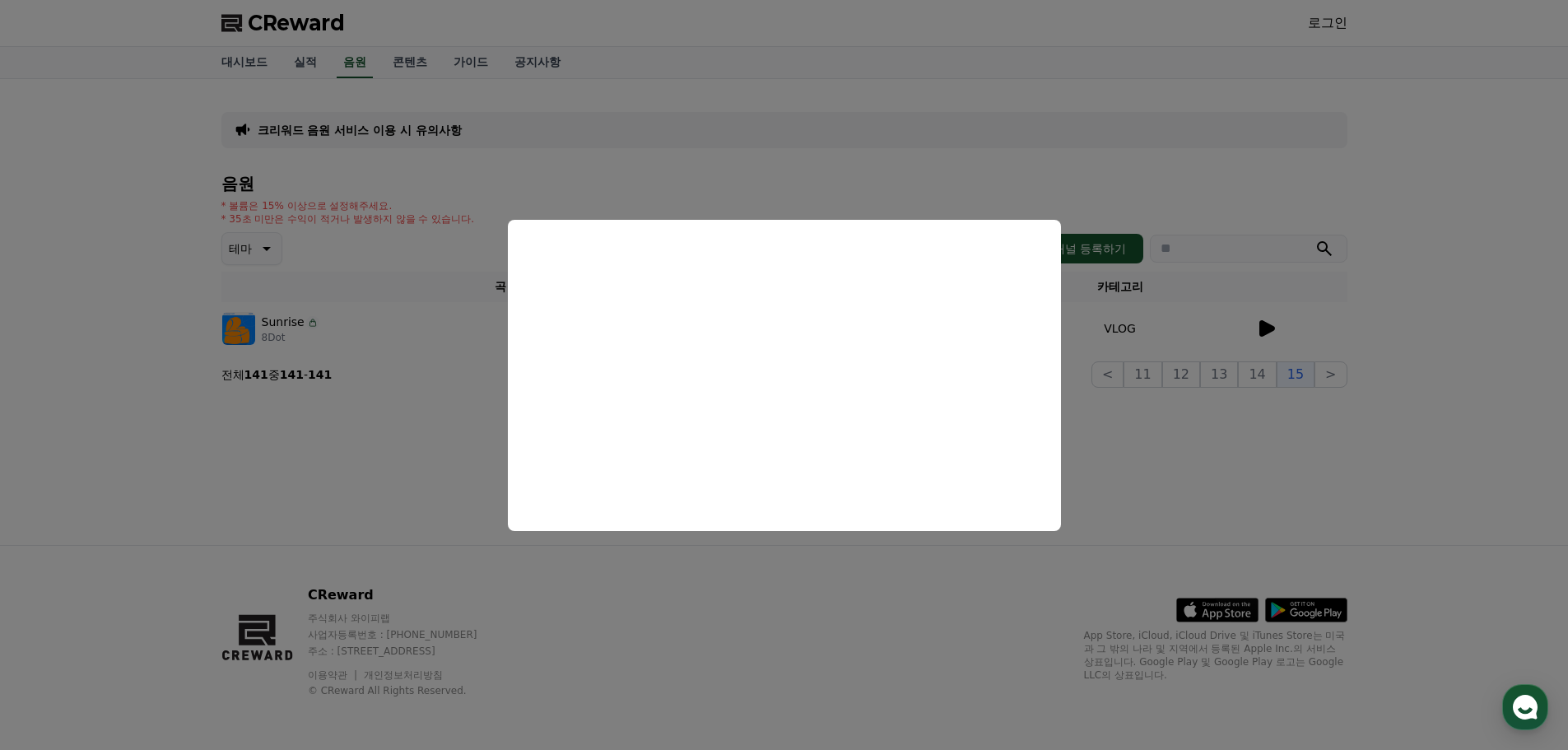
click at [1214, 375] on button "close modal" at bounding box center [784, 375] width 1568 height 750
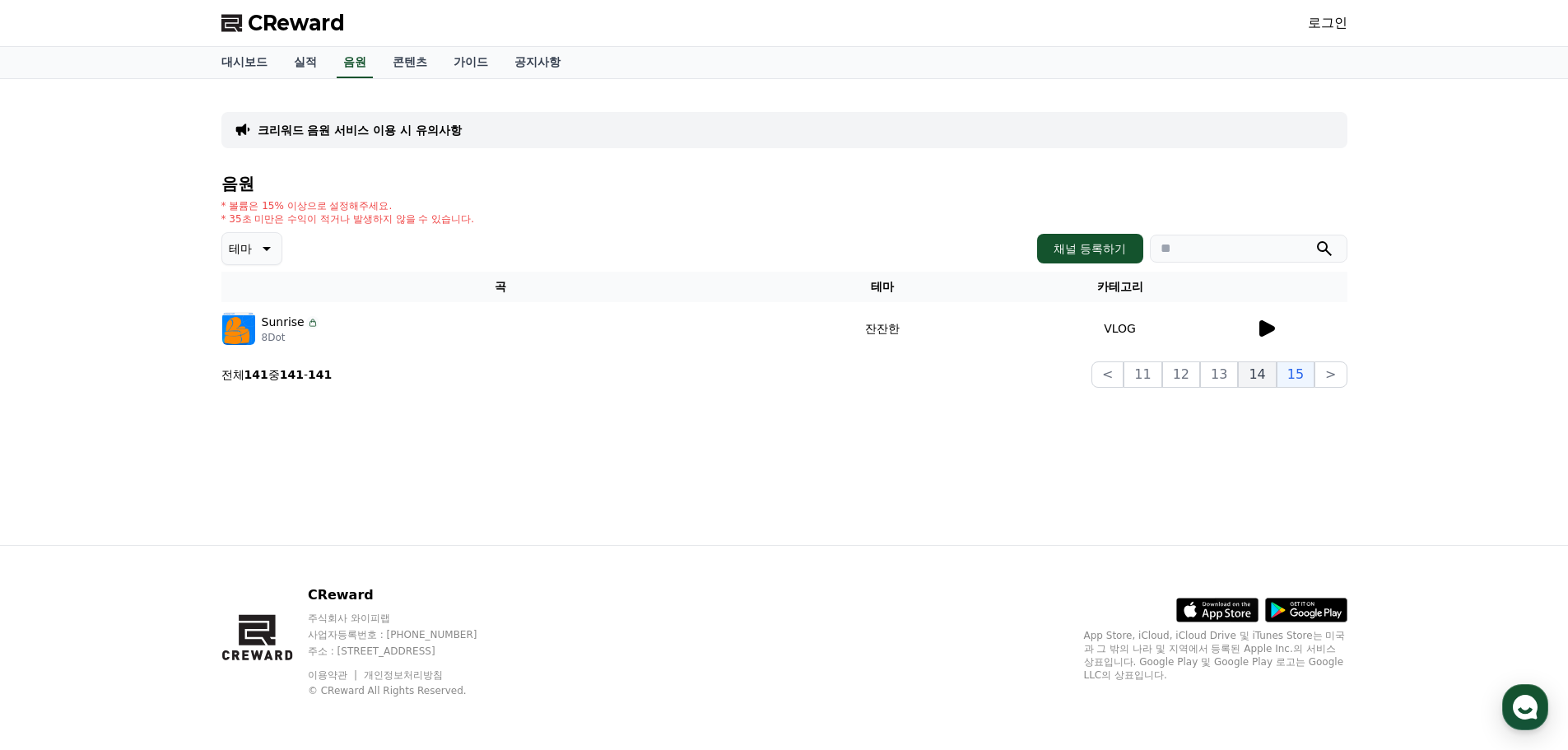
click at [1262, 377] on button "14" at bounding box center [1257, 374] width 38 height 26
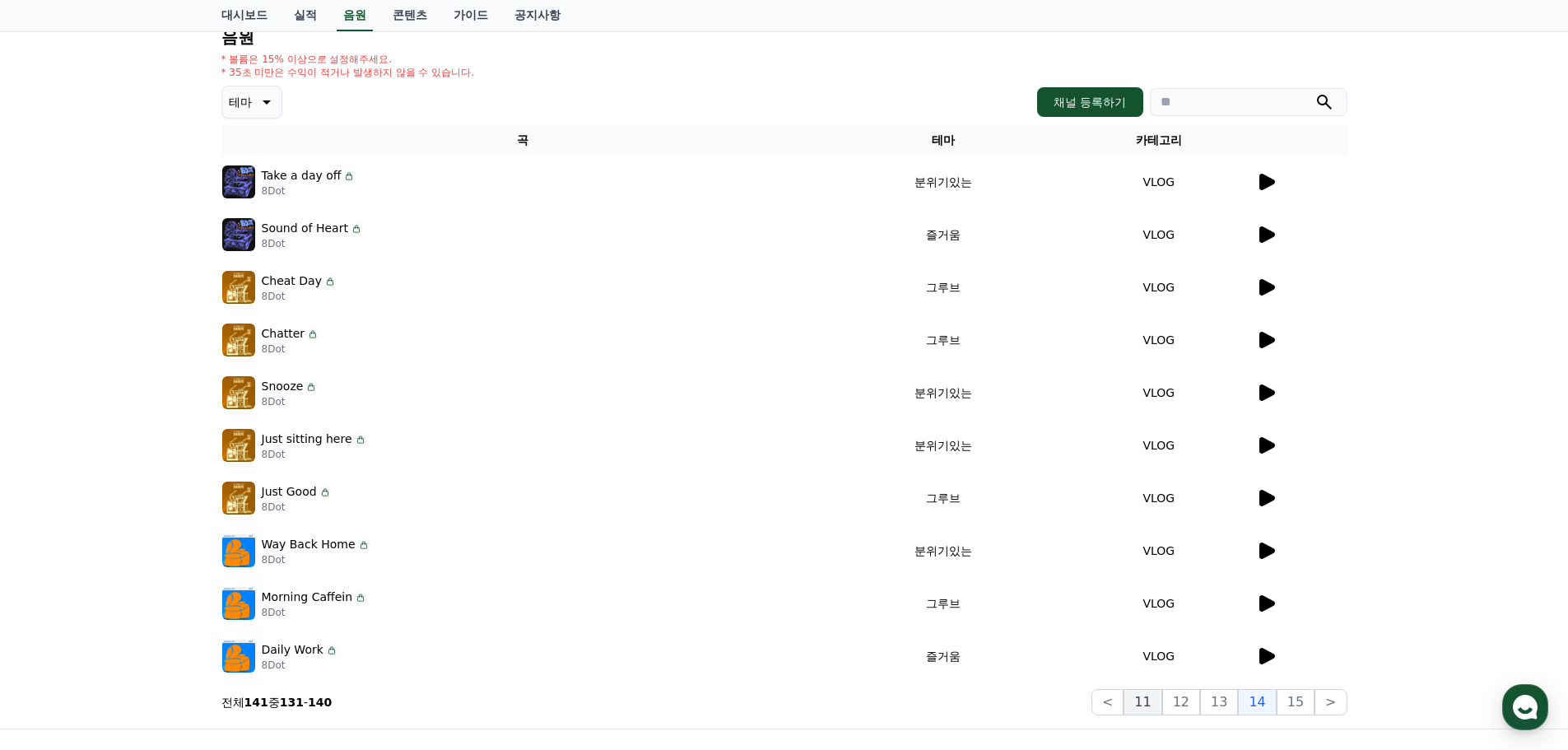
scroll to position [330, 0]
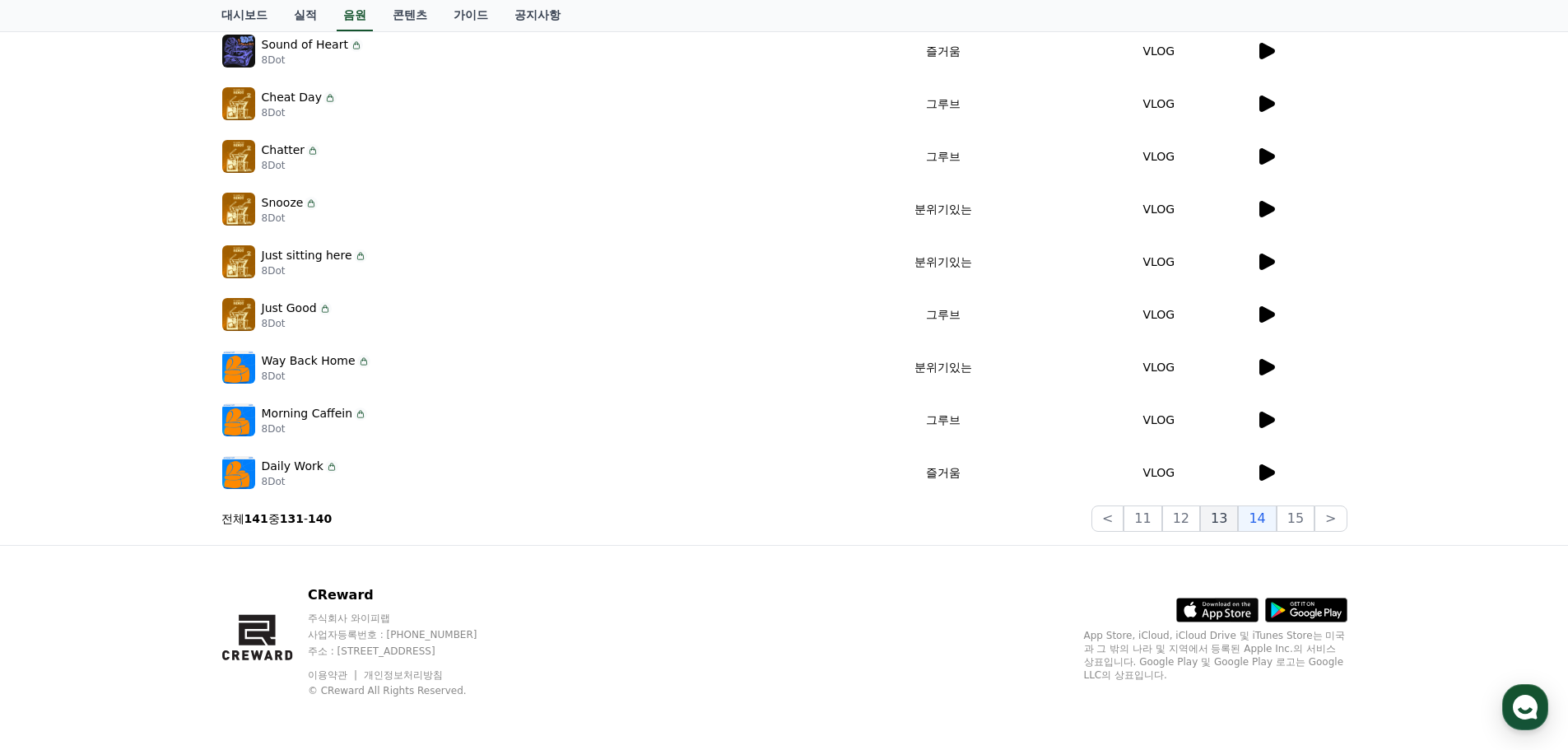
click at [1216, 519] on button "13" at bounding box center [1218, 518] width 38 height 26
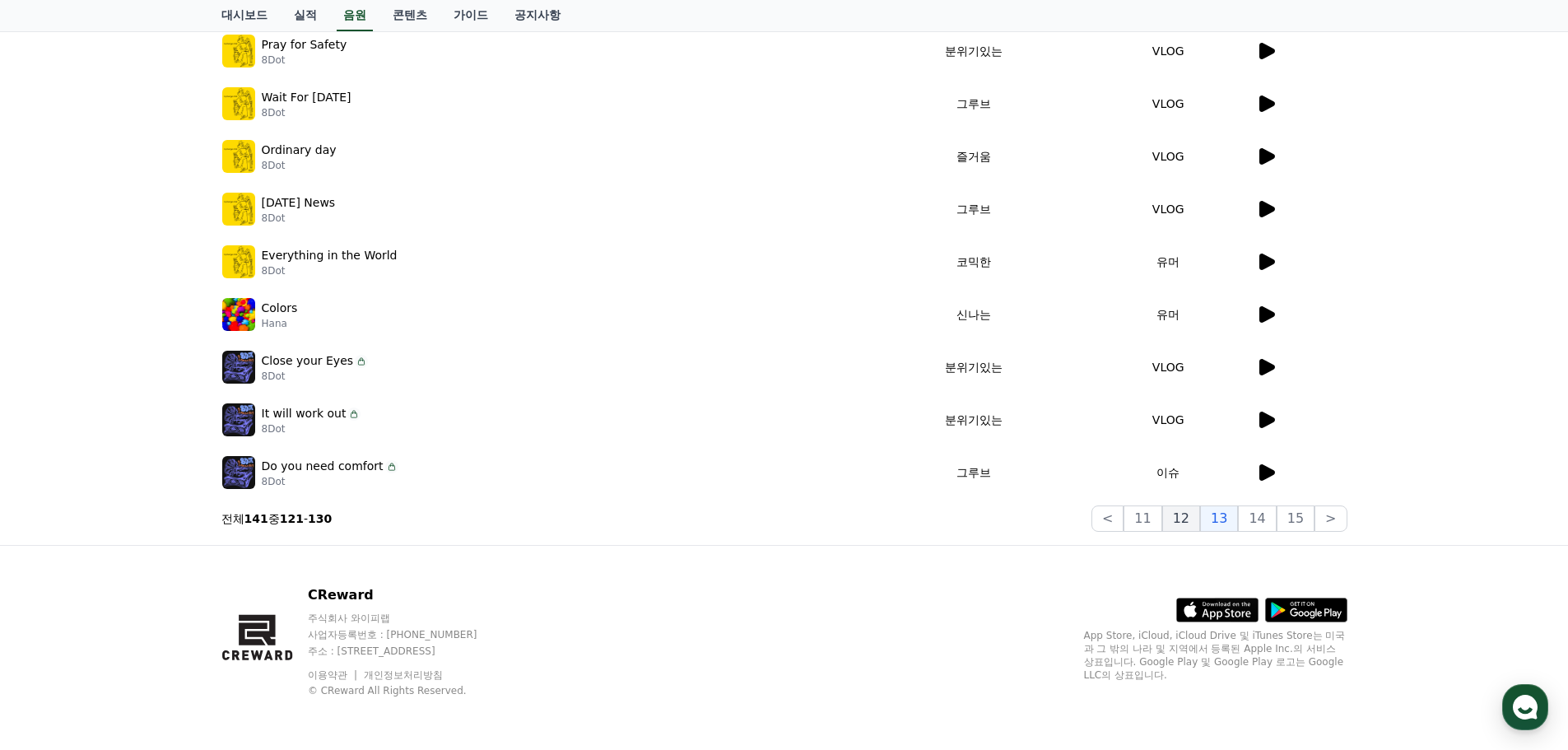
click at [1190, 517] on button "12" at bounding box center [1181, 518] width 38 height 26
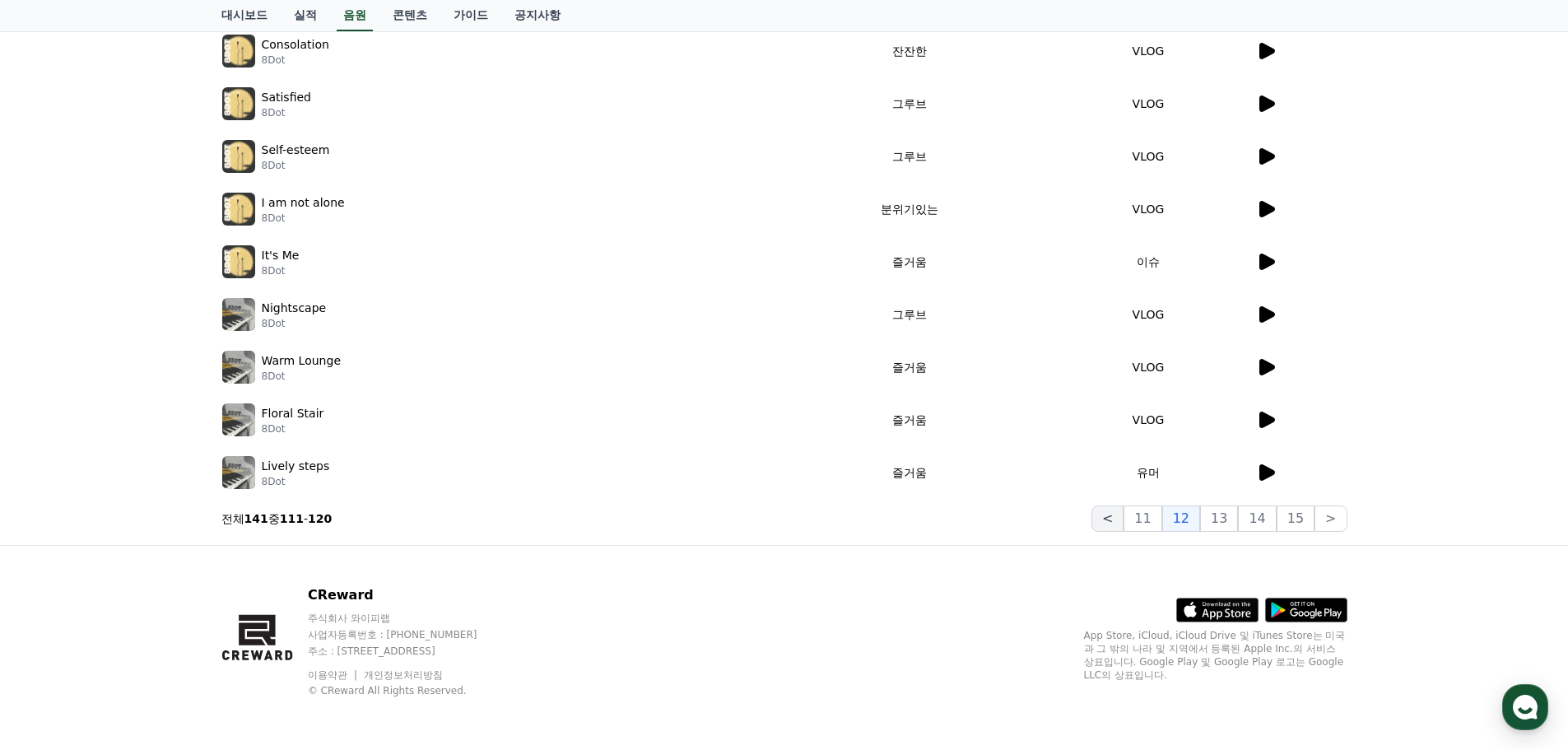
scroll to position [166, 0]
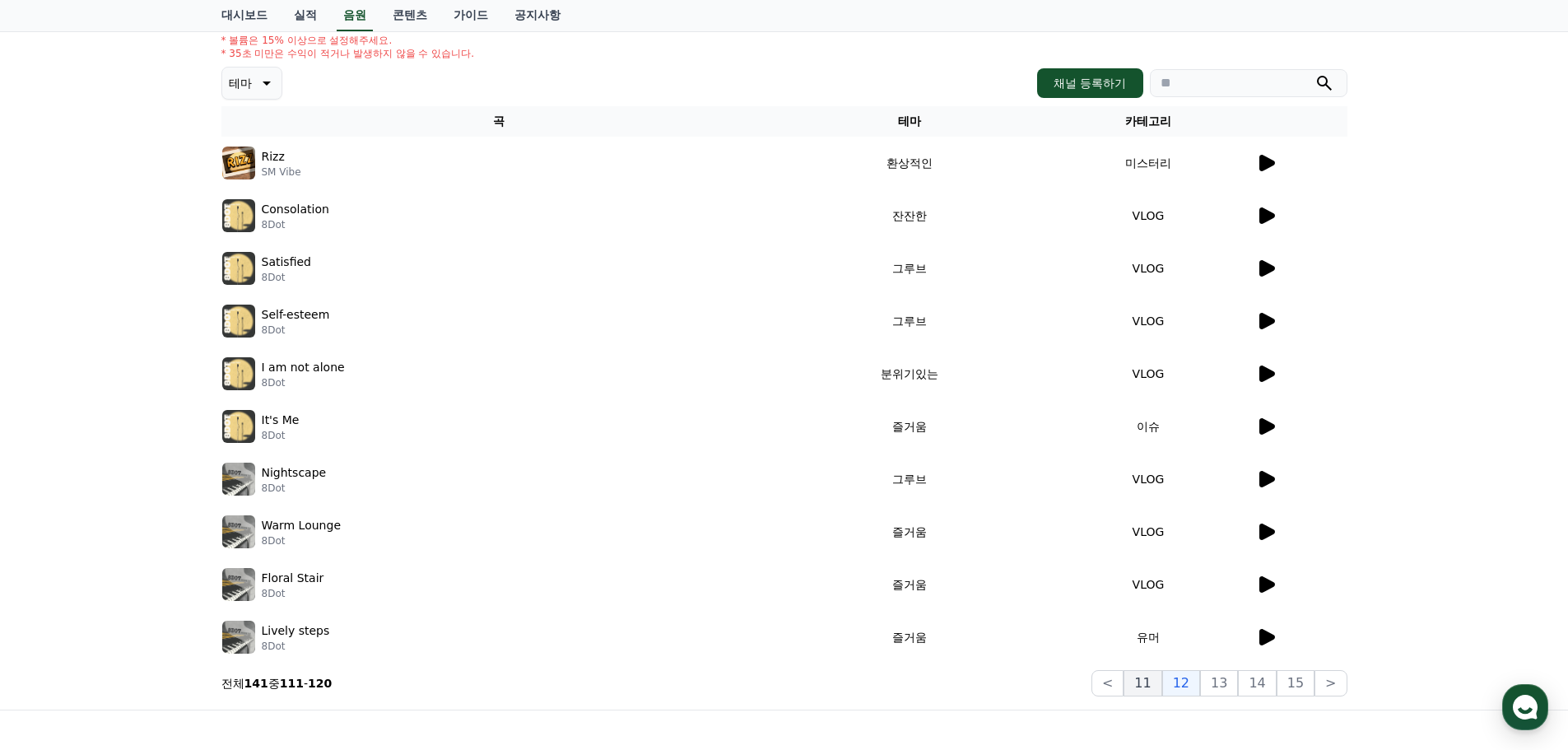
click at [1161, 686] on button "11" at bounding box center [1142, 683] width 38 height 26
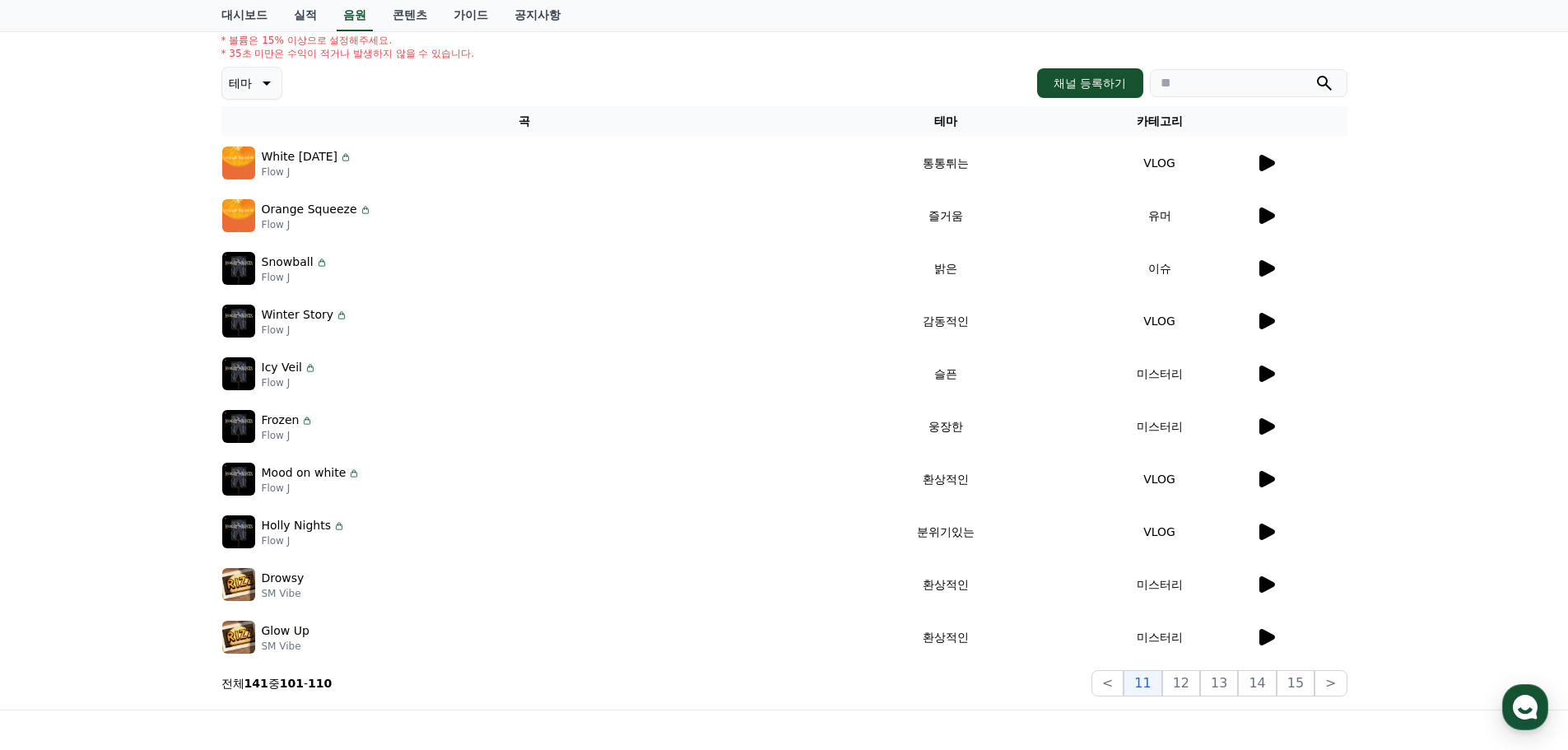
click at [239, 533] on img at bounding box center [238, 531] width 33 height 33
click at [1261, 530] on icon at bounding box center [1266, 530] width 16 height 16
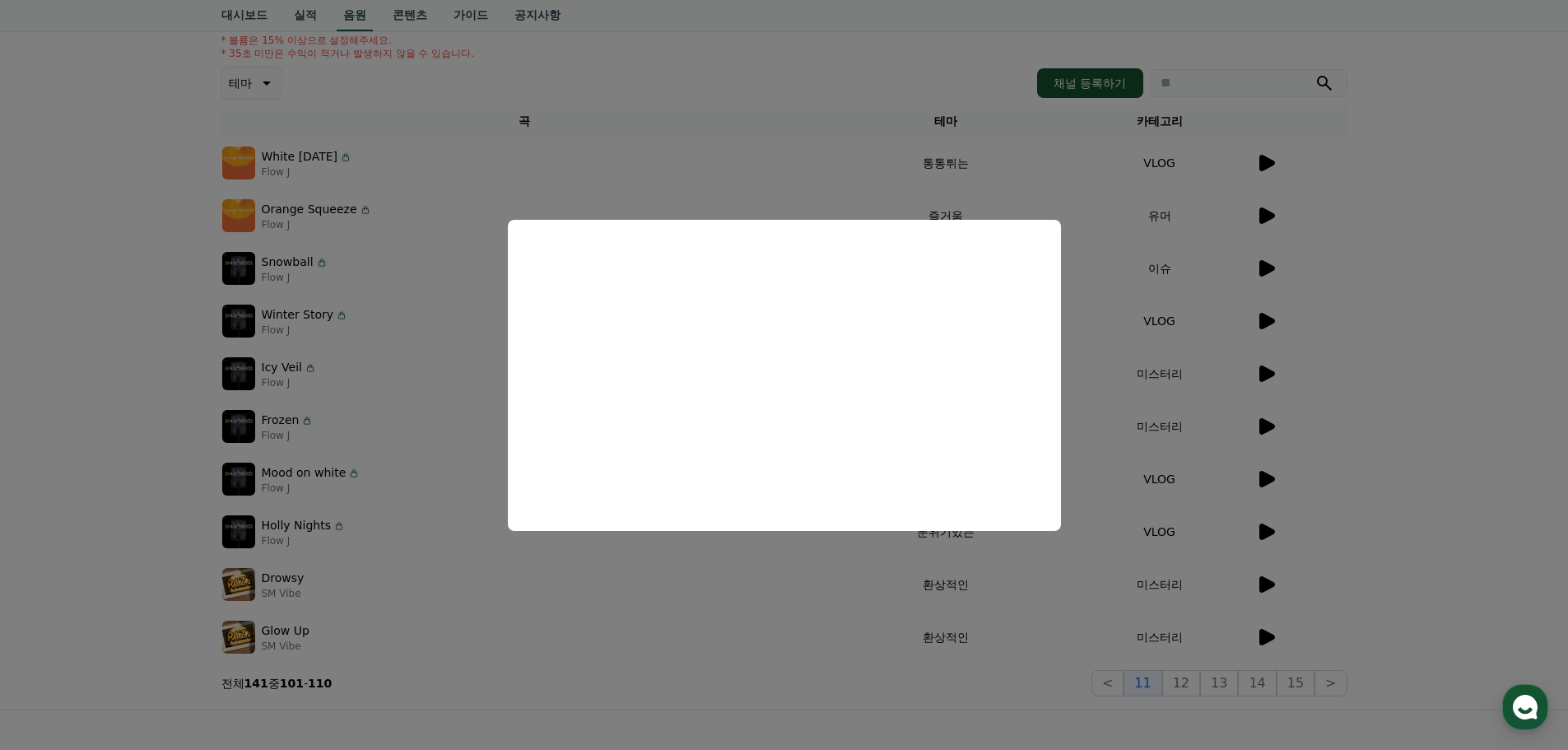
click at [791, 589] on button "close modal" at bounding box center [784, 375] width 1568 height 750
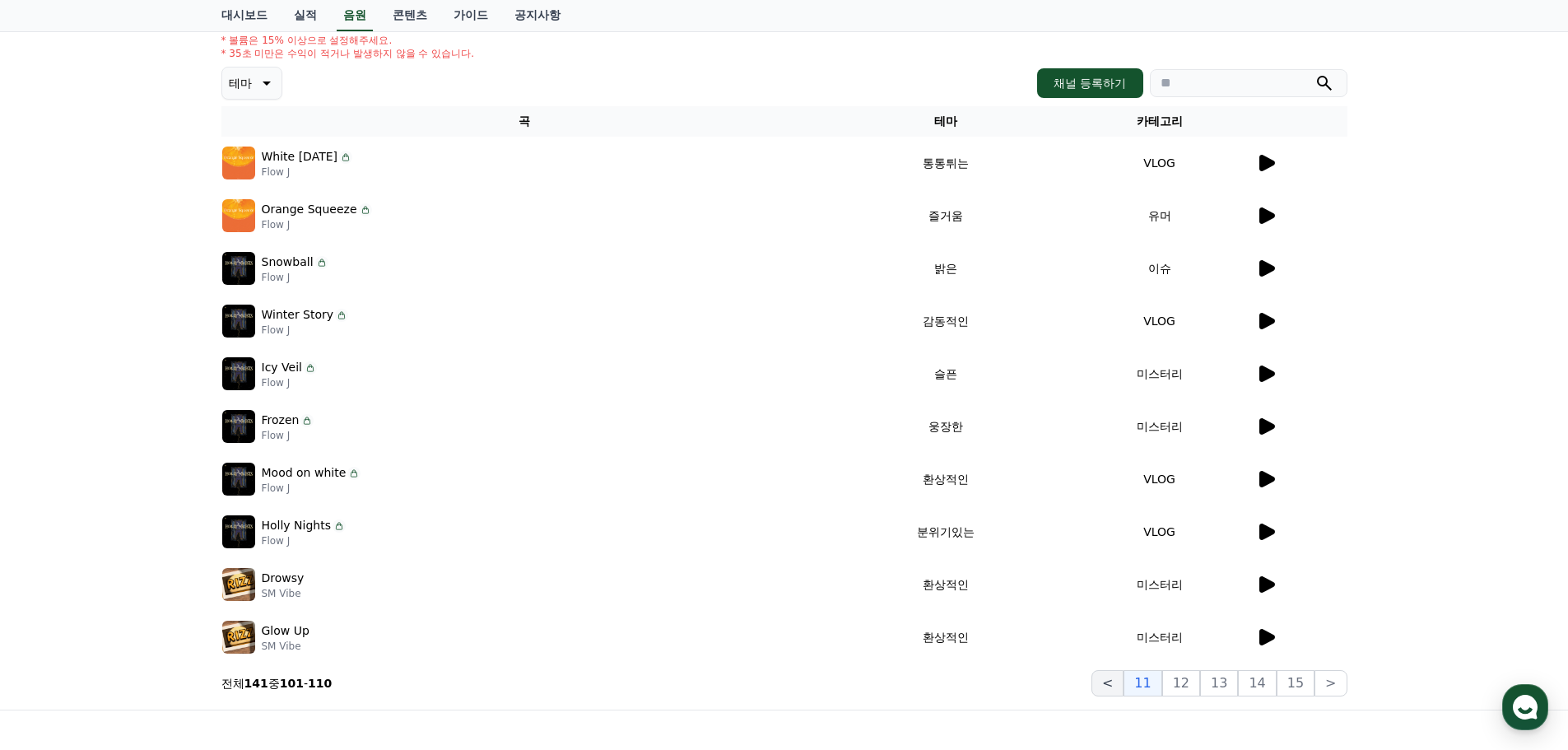
click at [1123, 687] on button "<" at bounding box center [1107, 683] width 32 height 26
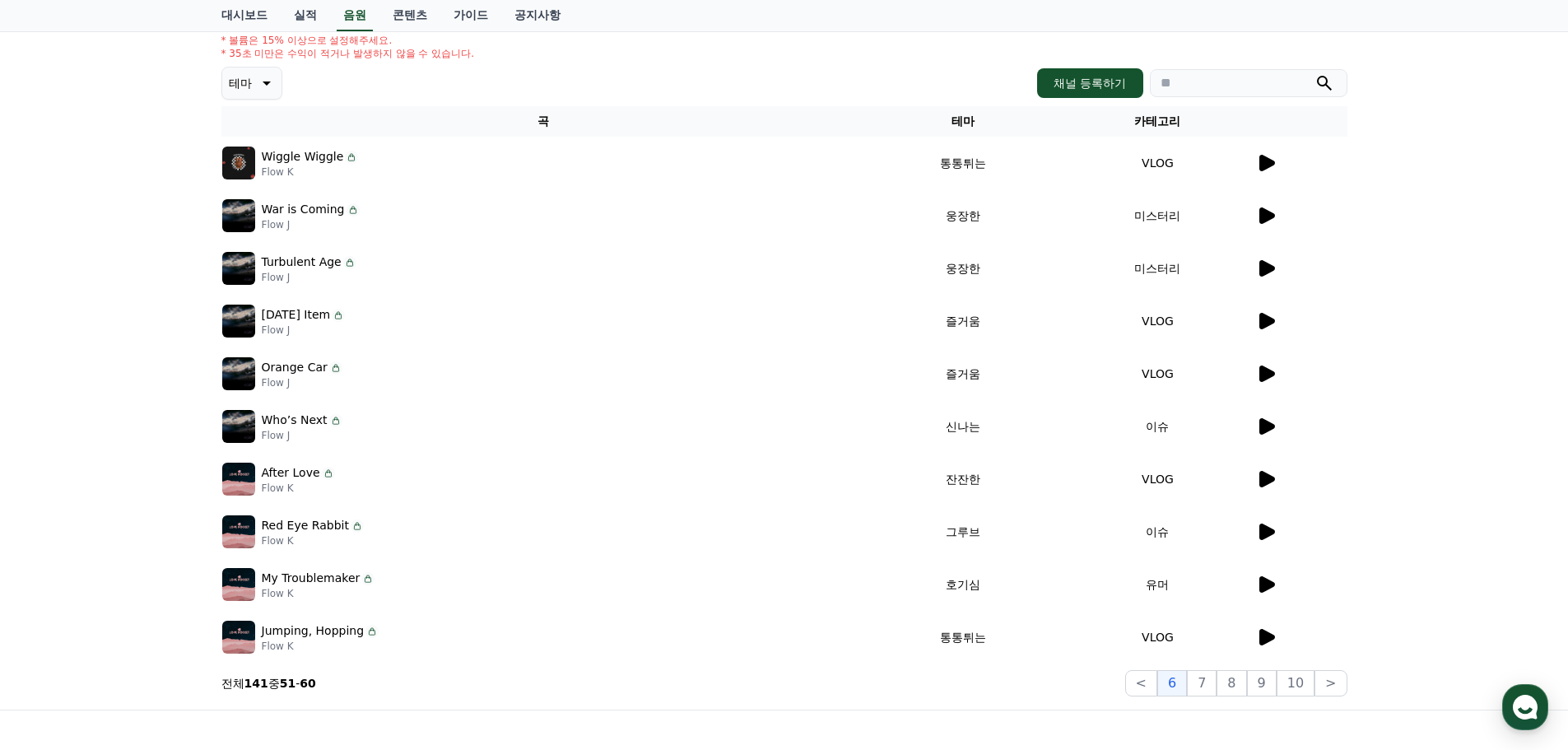
click at [237, 162] on img at bounding box center [238, 162] width 33 height 33
click at [271, 174] on p "Flow K" at bounding box center [310, 172] width 97 height 13
click at [306, 166] on p "Flow K" at bounding box center [310, 172] width 97 height 13
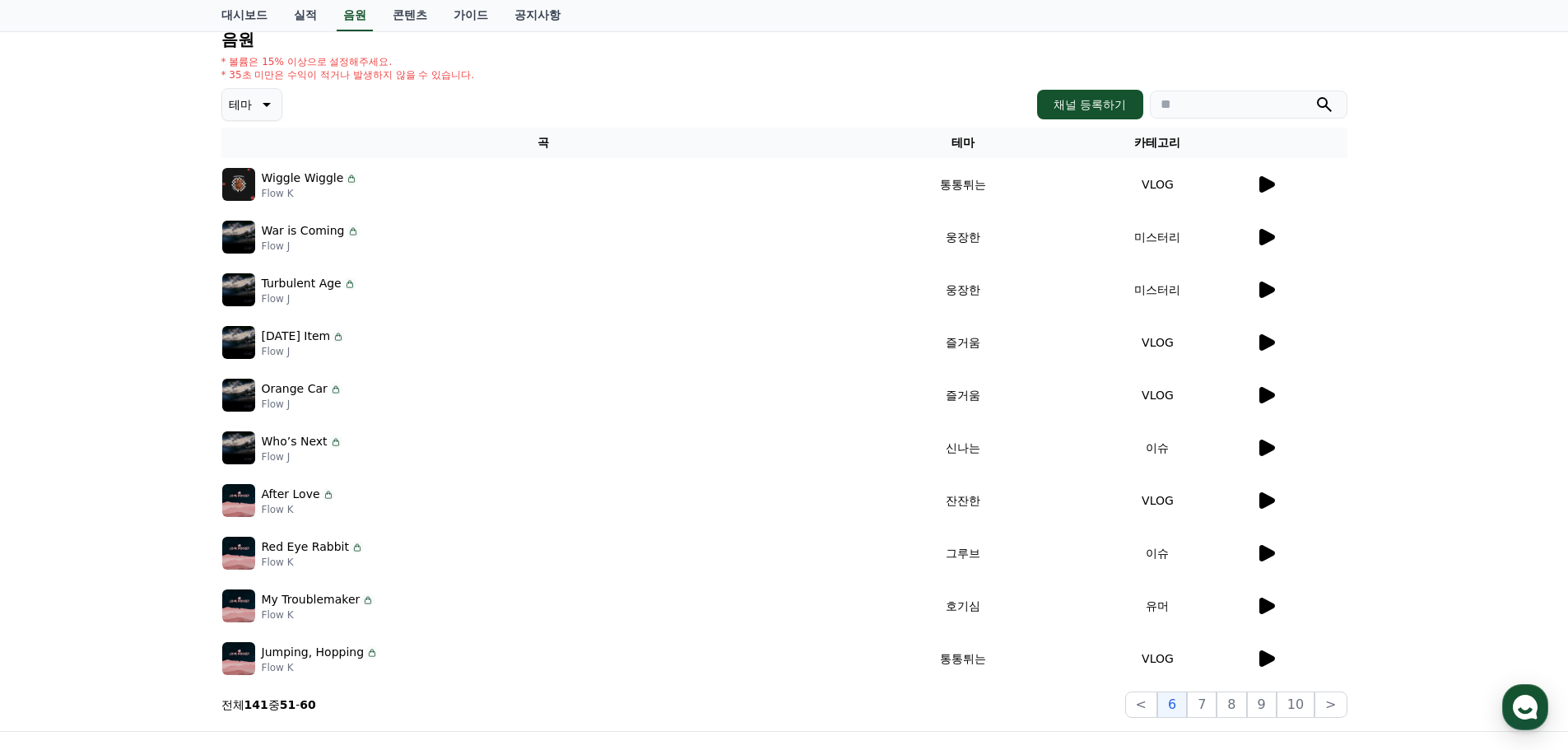
scroll to position [1, 0]
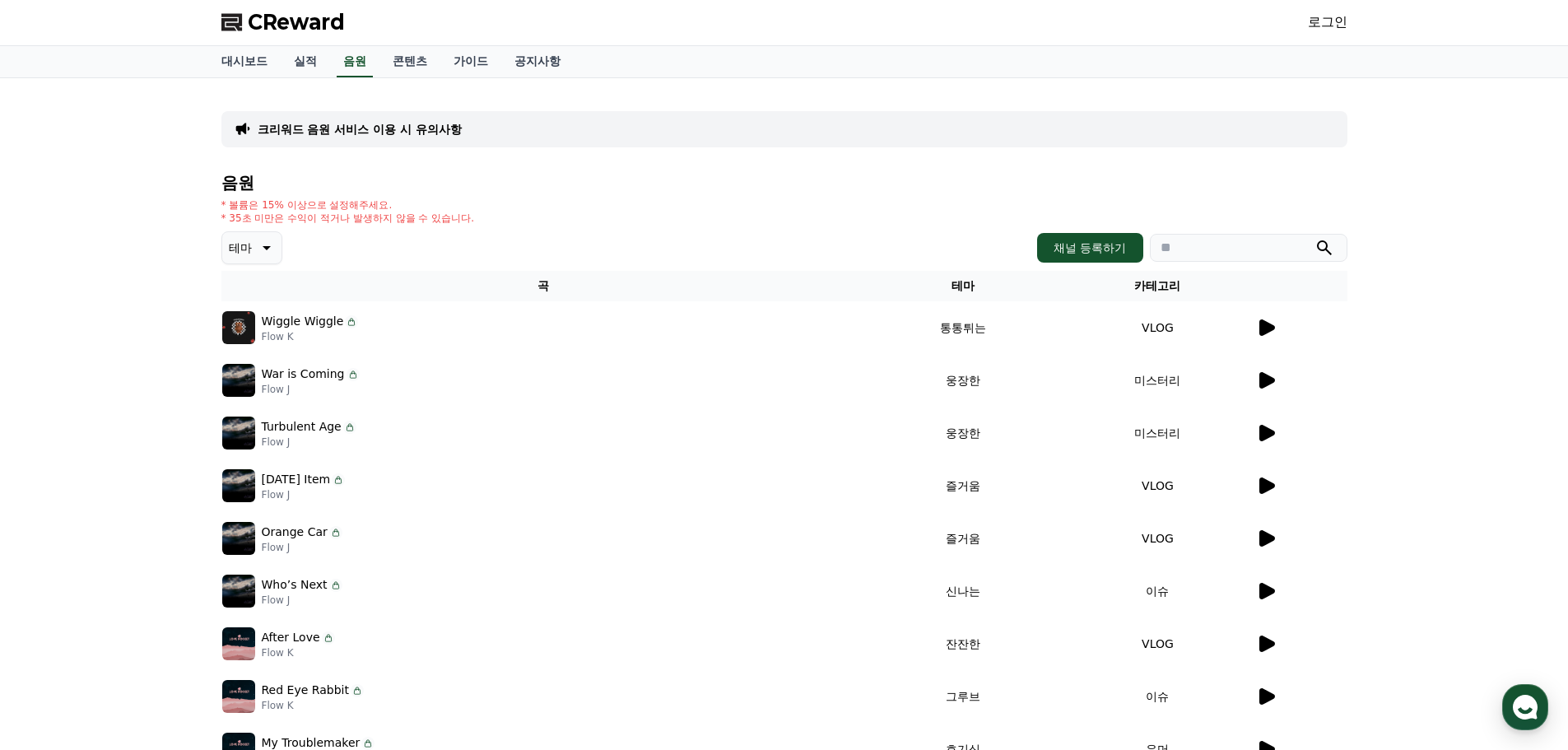
click at [343, 129] on p "크리워드 음원 서비스 이용 시 유의사항" at bounding box center [359, 128] width 204 height 16
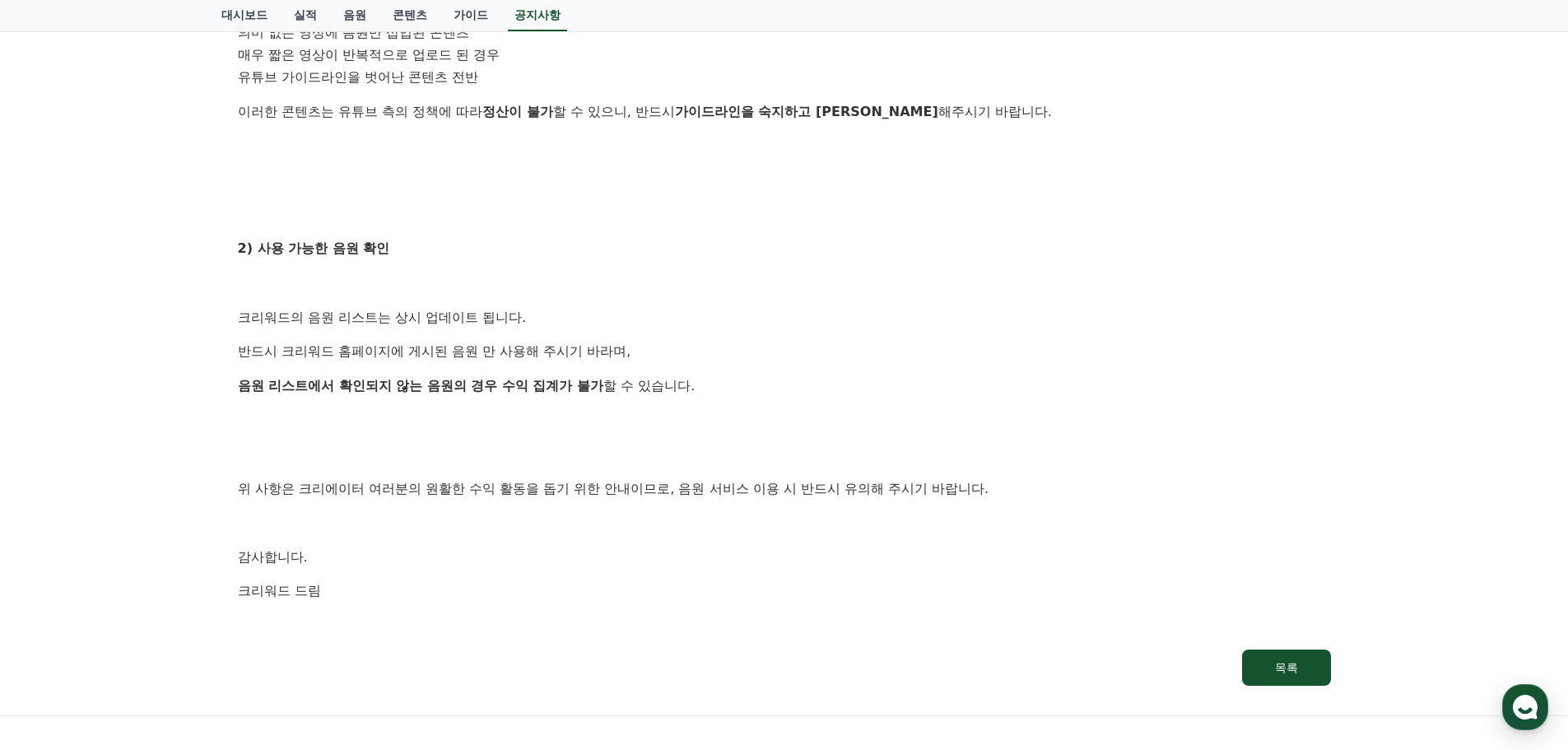
scroll to position [905, 0]
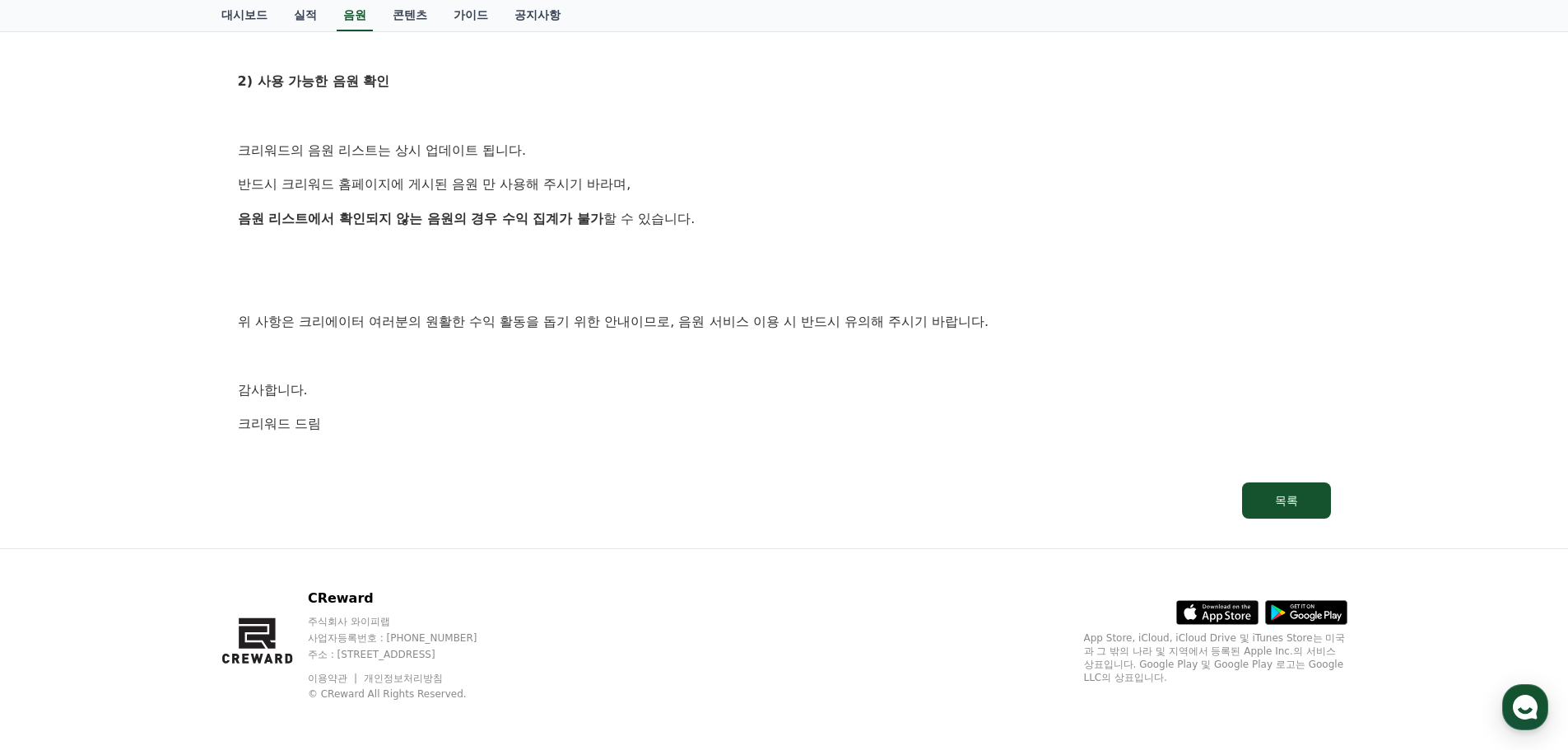
scroll to position [908, 0]
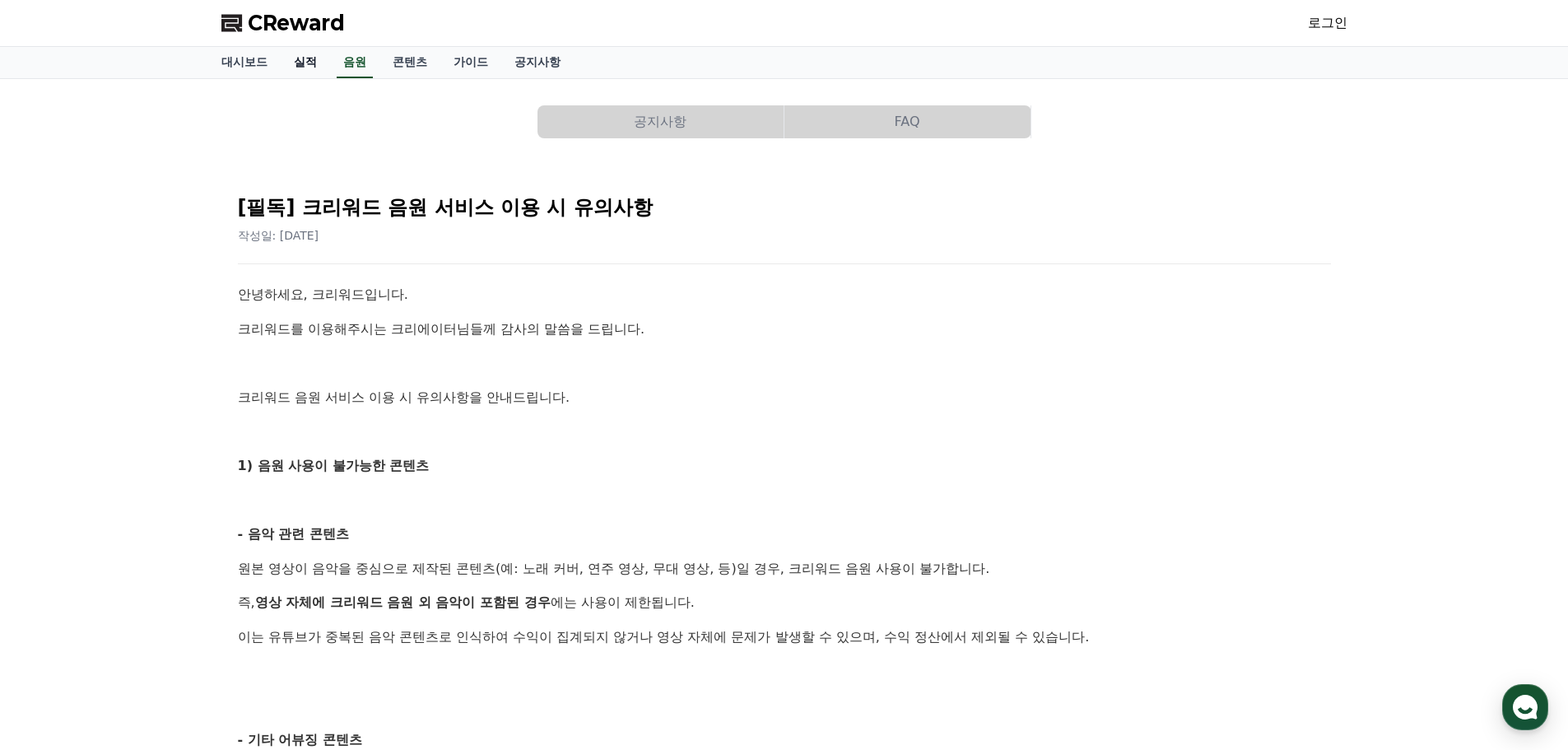
click at [313, 62] on link "실적" at bounding box center [305, 62] width 49 height 31
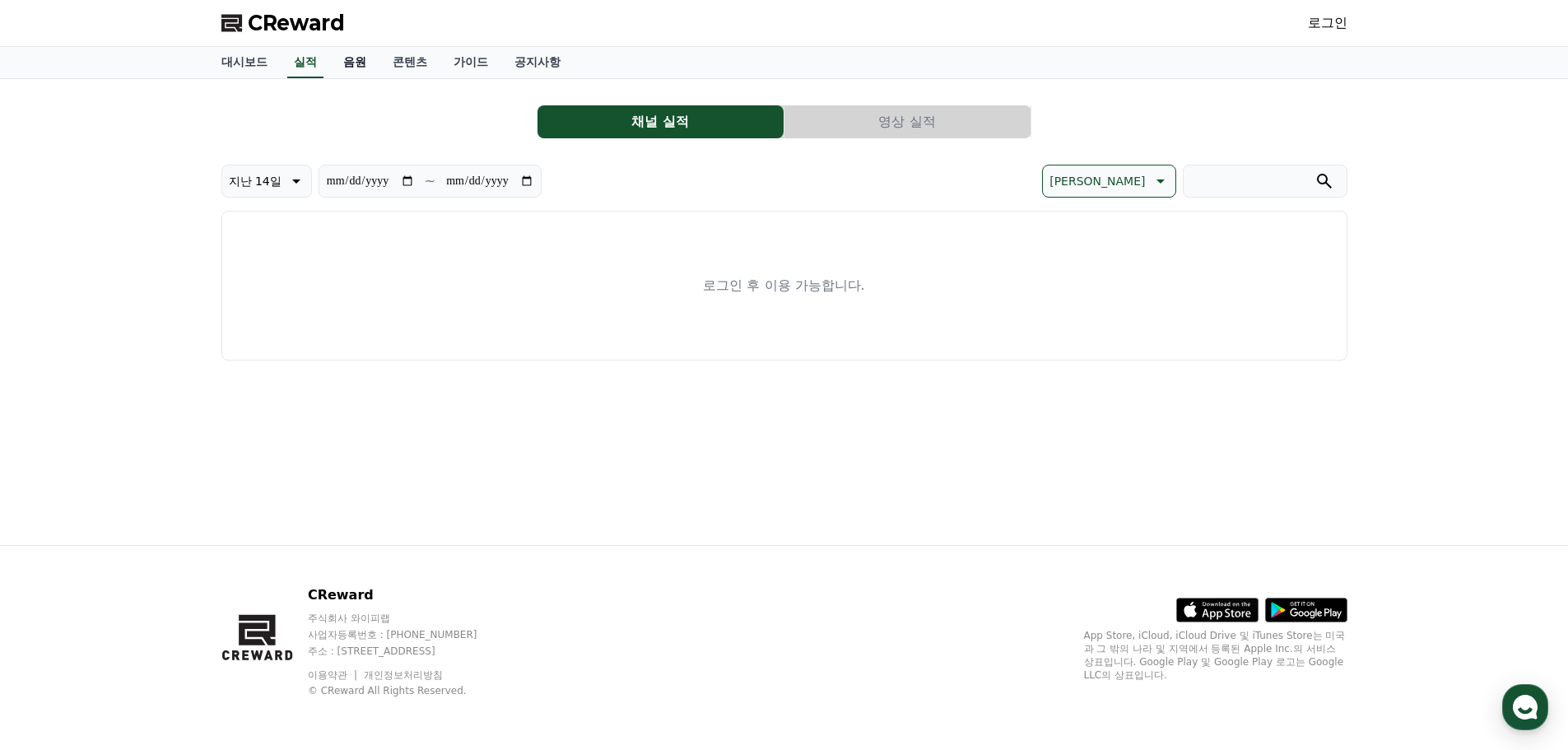
click at [361, 62] on link "음원" at bounding box center [354, 62] width 49 height 31
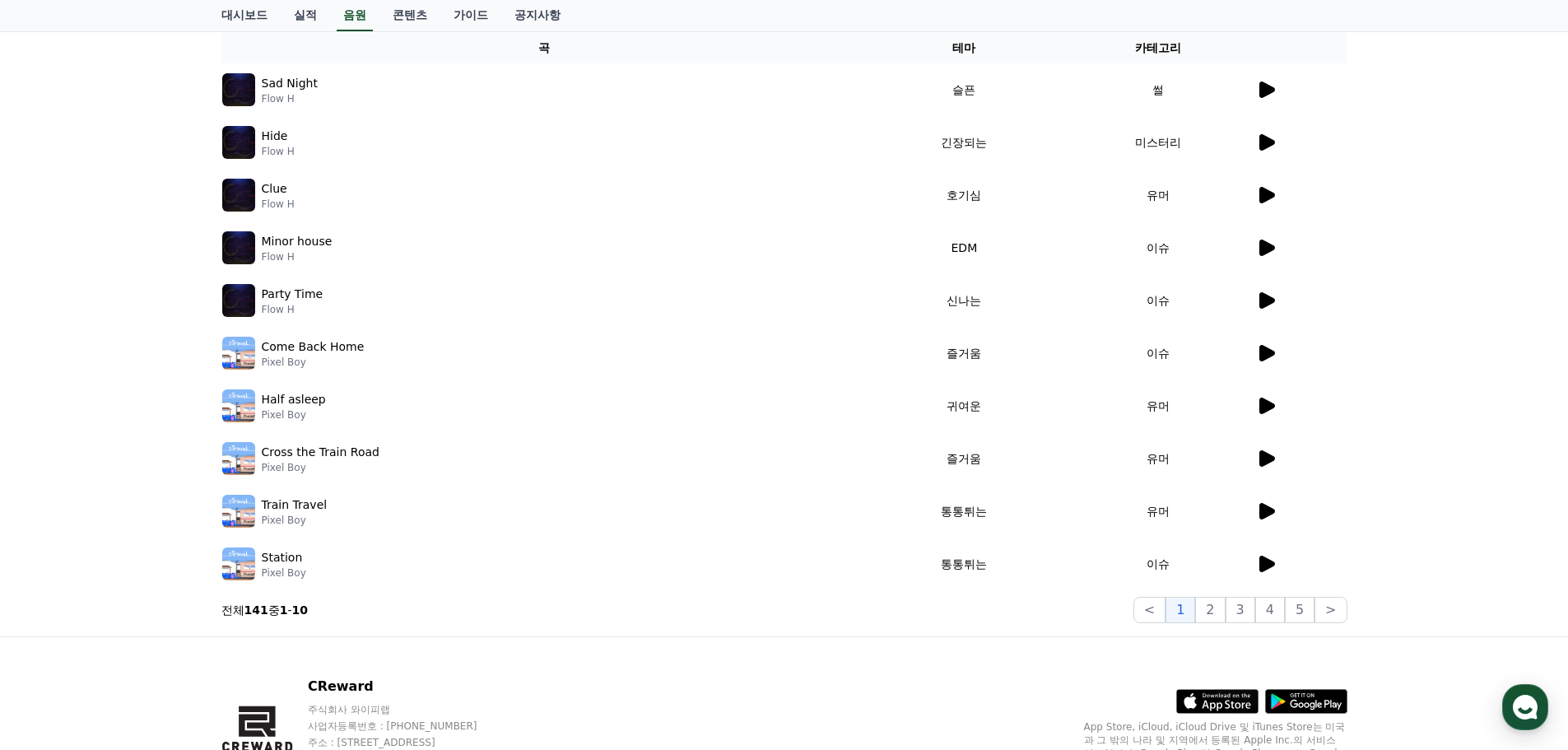
scroll to position [247, 0]
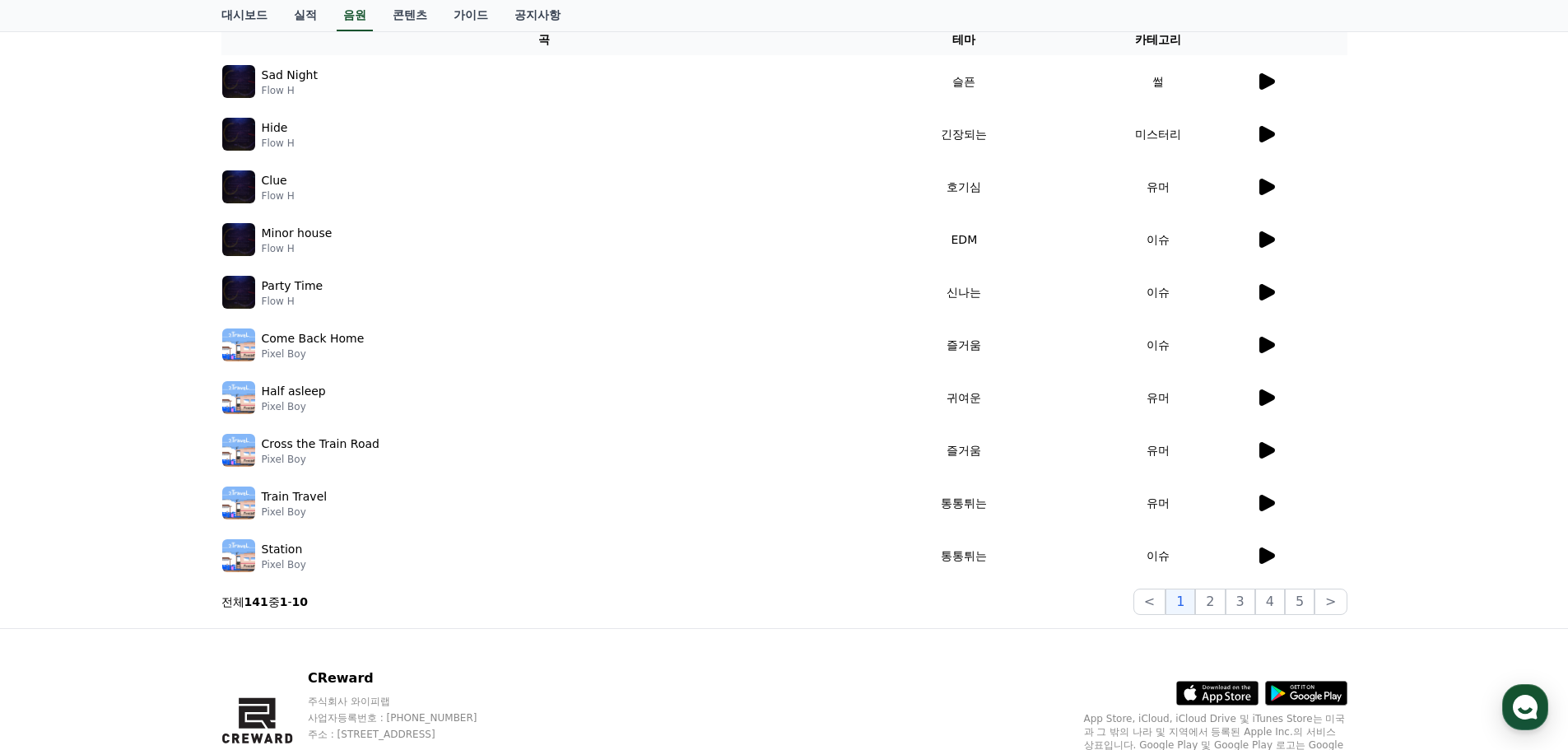
click at [246, 244] on img at bounding box center [238, 239] width 33 height 33
click at [231, 451] on img at bounding box center [238, 449] width 33 height 33
click at [1255, 465] on td at bounding box center [1301, 450] width 92 height 53
click at [1266, 451] on icon at bounding box center [1266, 449] width 16 height 16
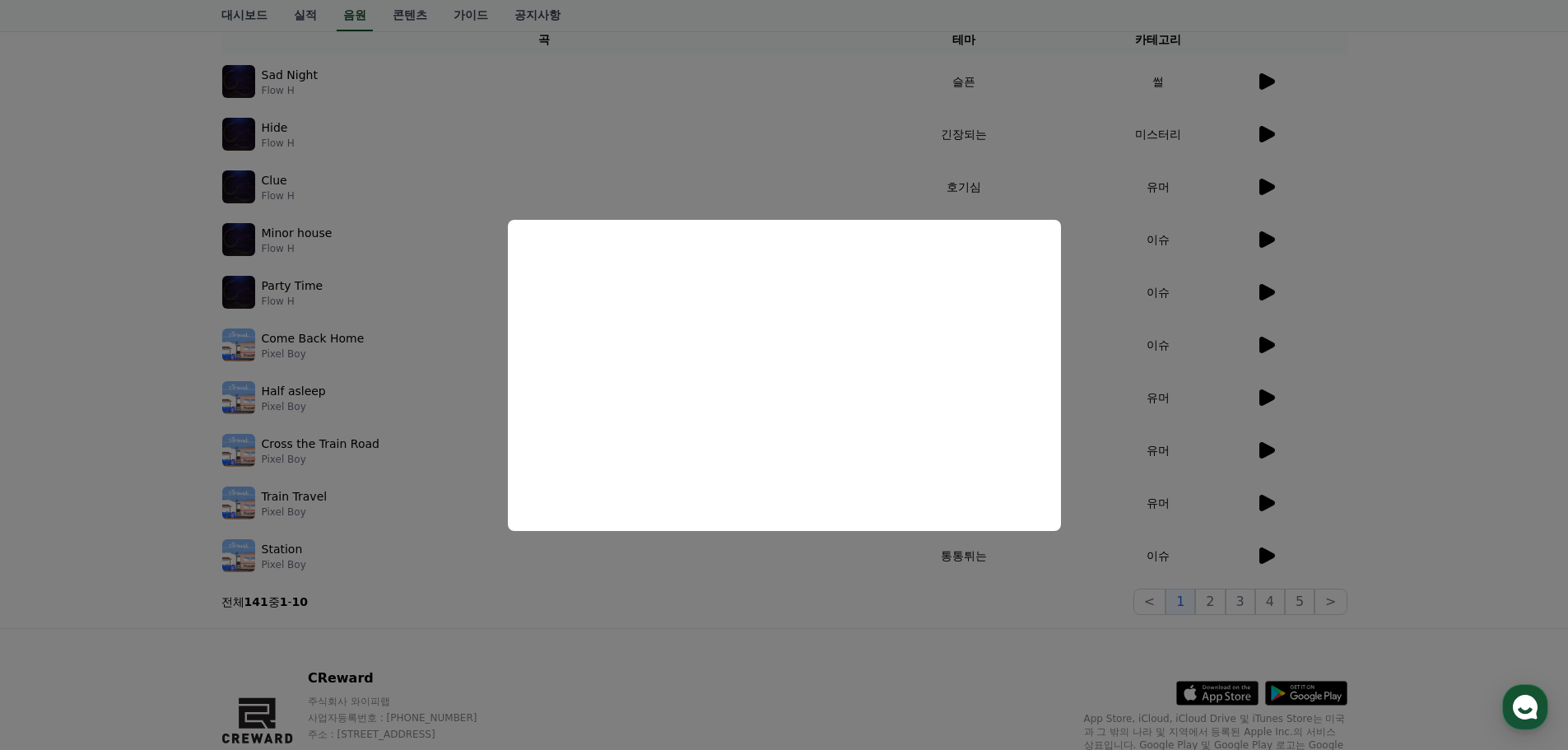
click at [517, 583] on button "close modal" at bounding box center [784, 375] width 1568 height 750
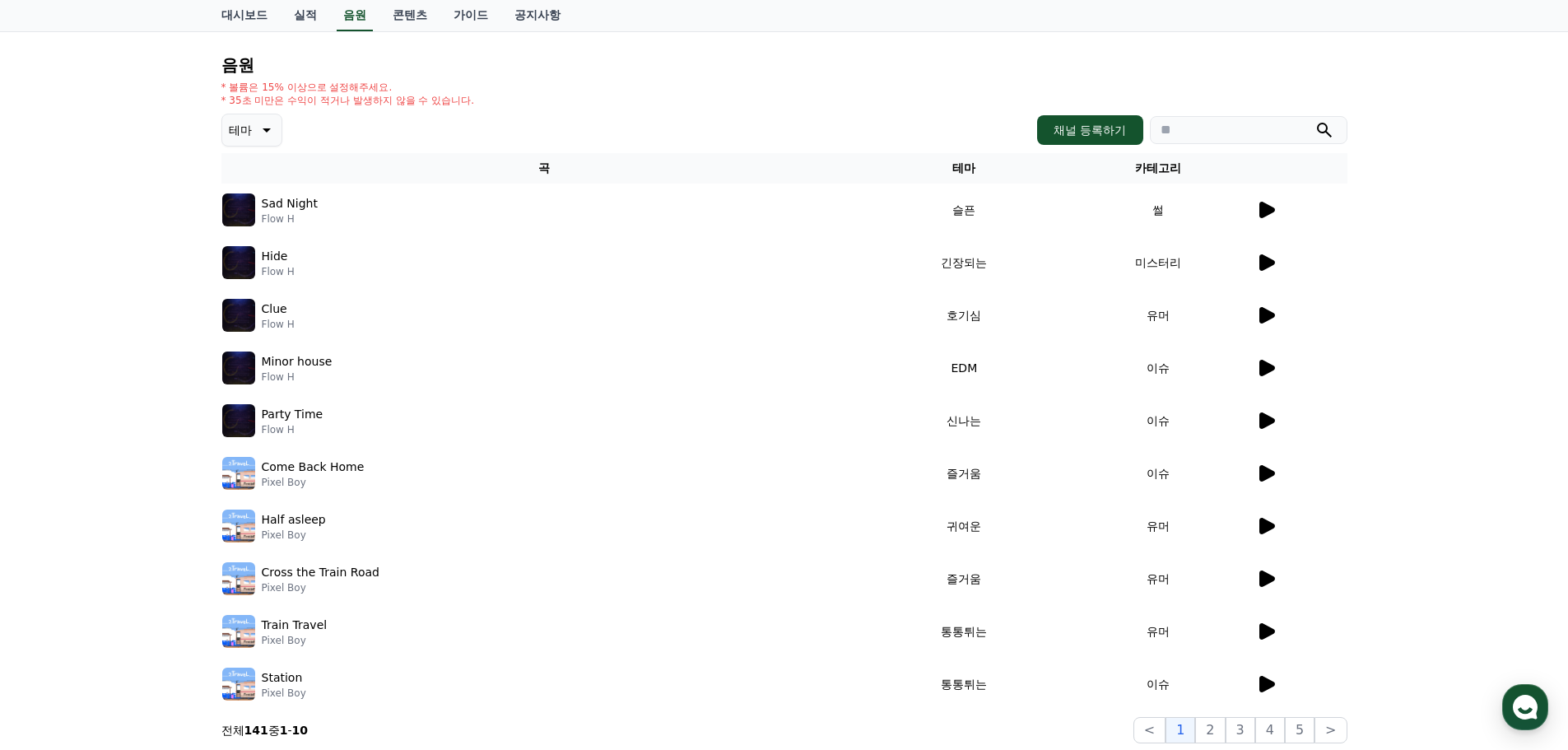
scroll to position [0, 0]
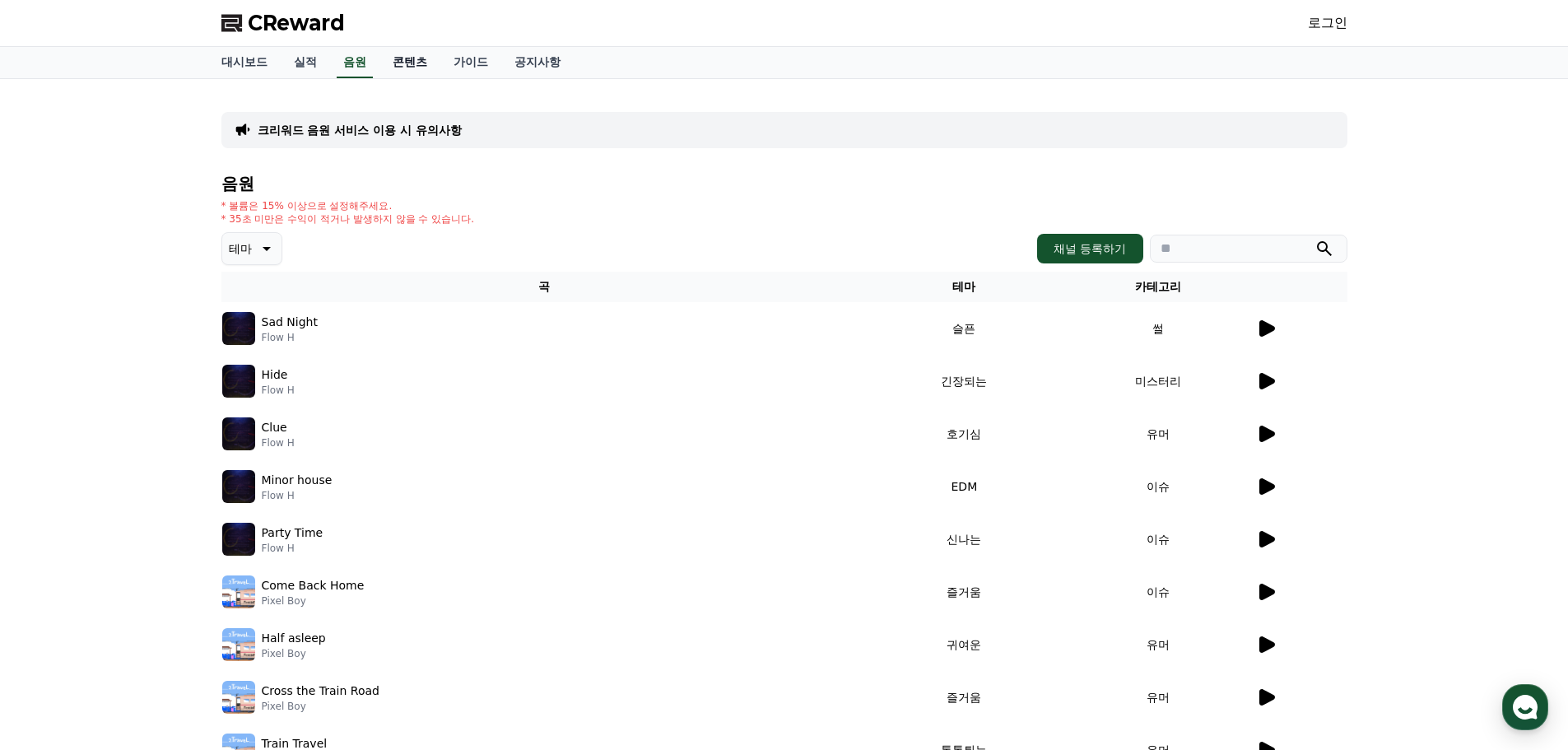
click at [405, 55] on link "콘텐츠" at bounding box center [410, 62] width 61 height 31
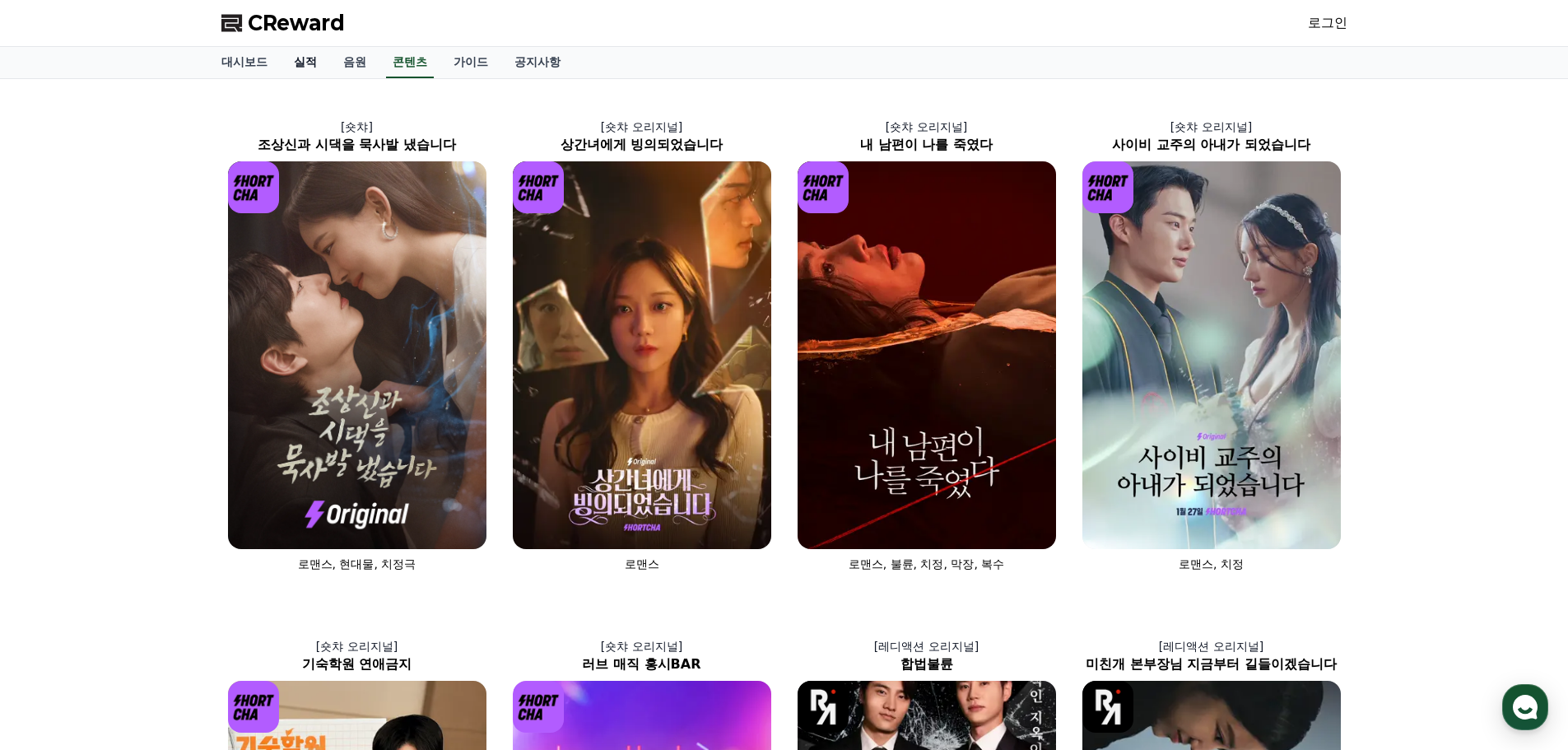
click at [321, 72] on link "실적" at bounding box center [305, 62] width 49 height 31
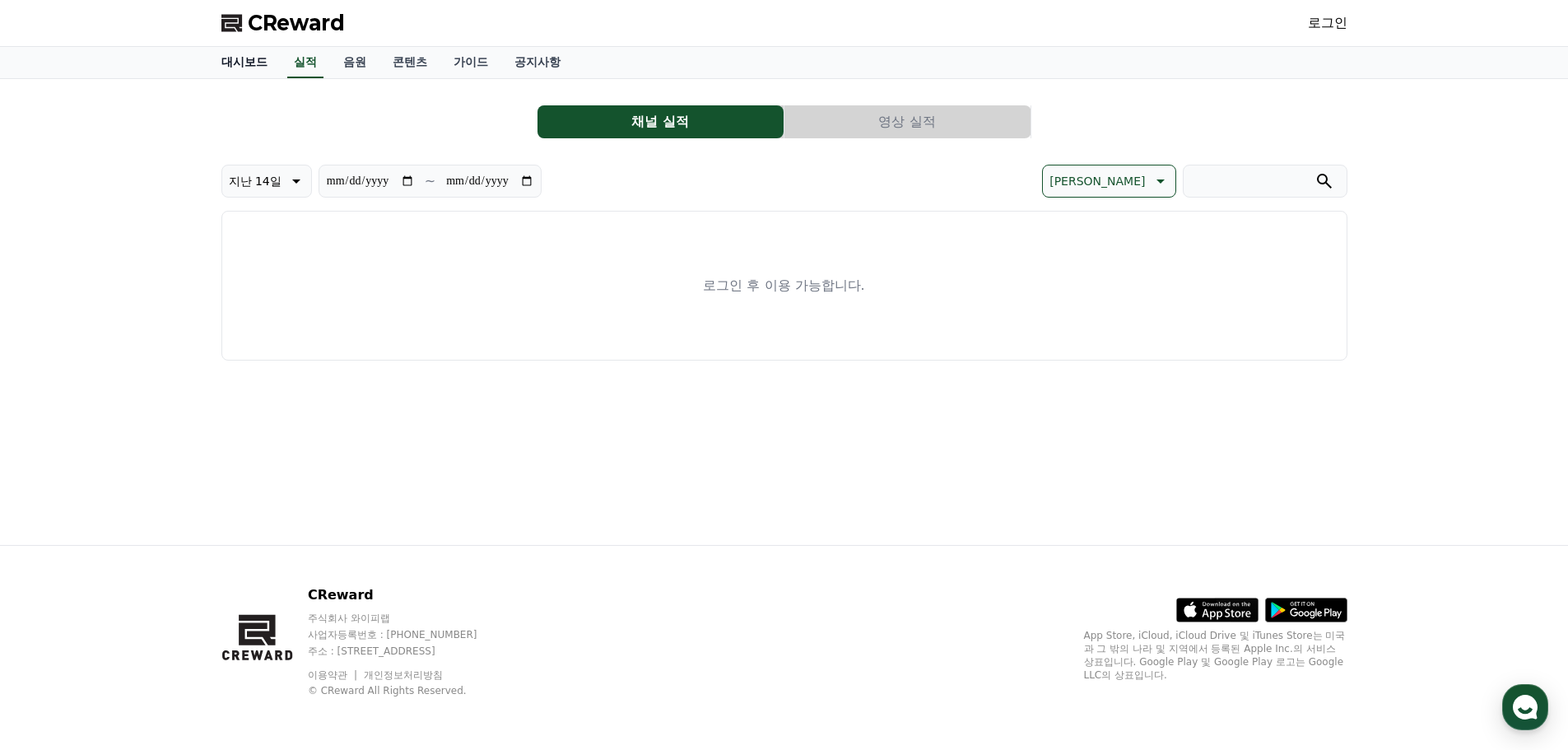
click at [244, 69] on link "대시보드" at bounding box center [244, 62] width 73 height 31
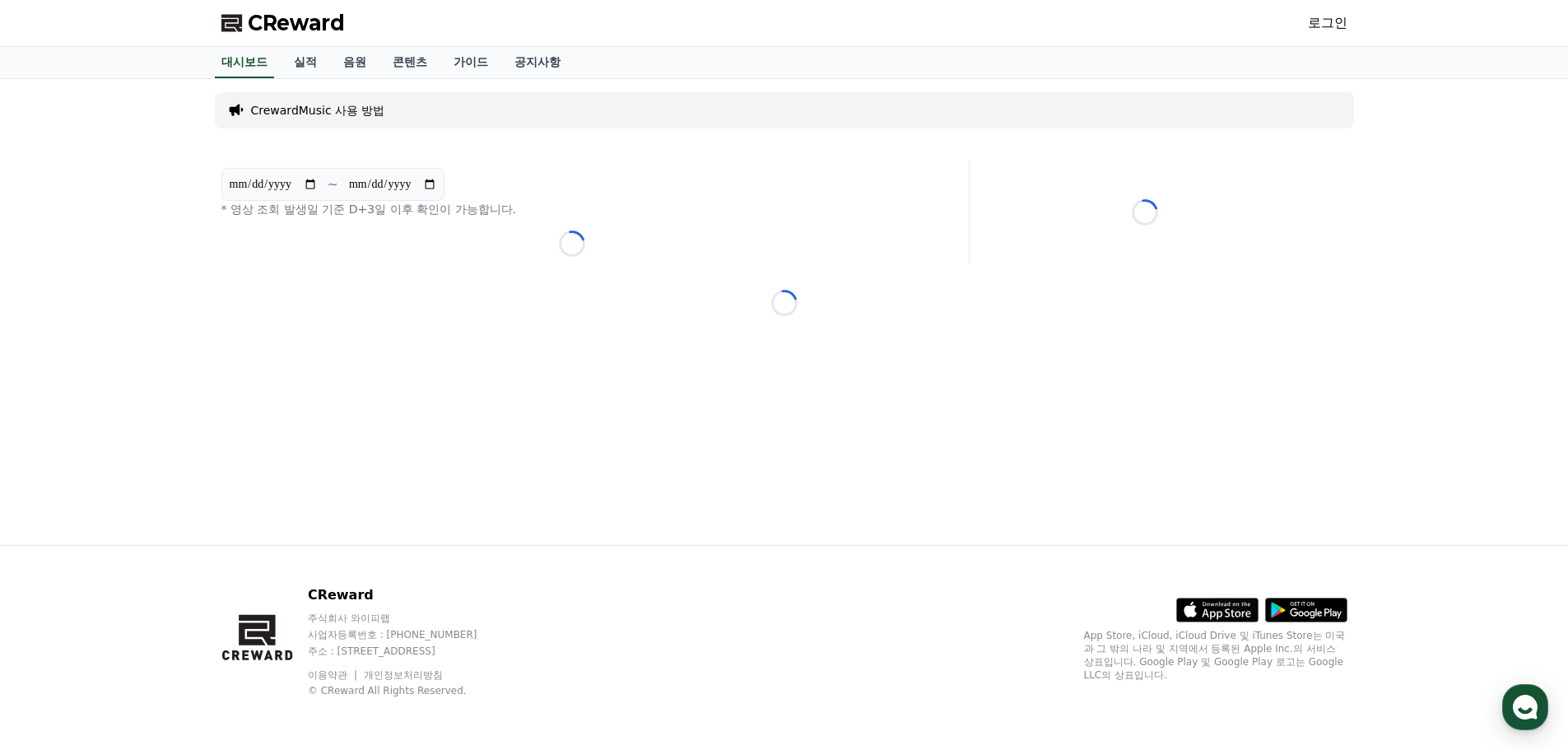
click at [301, 114] on p "CrewardMusic 사용 방법" at bounding box center [318, 109] width 134 height 16
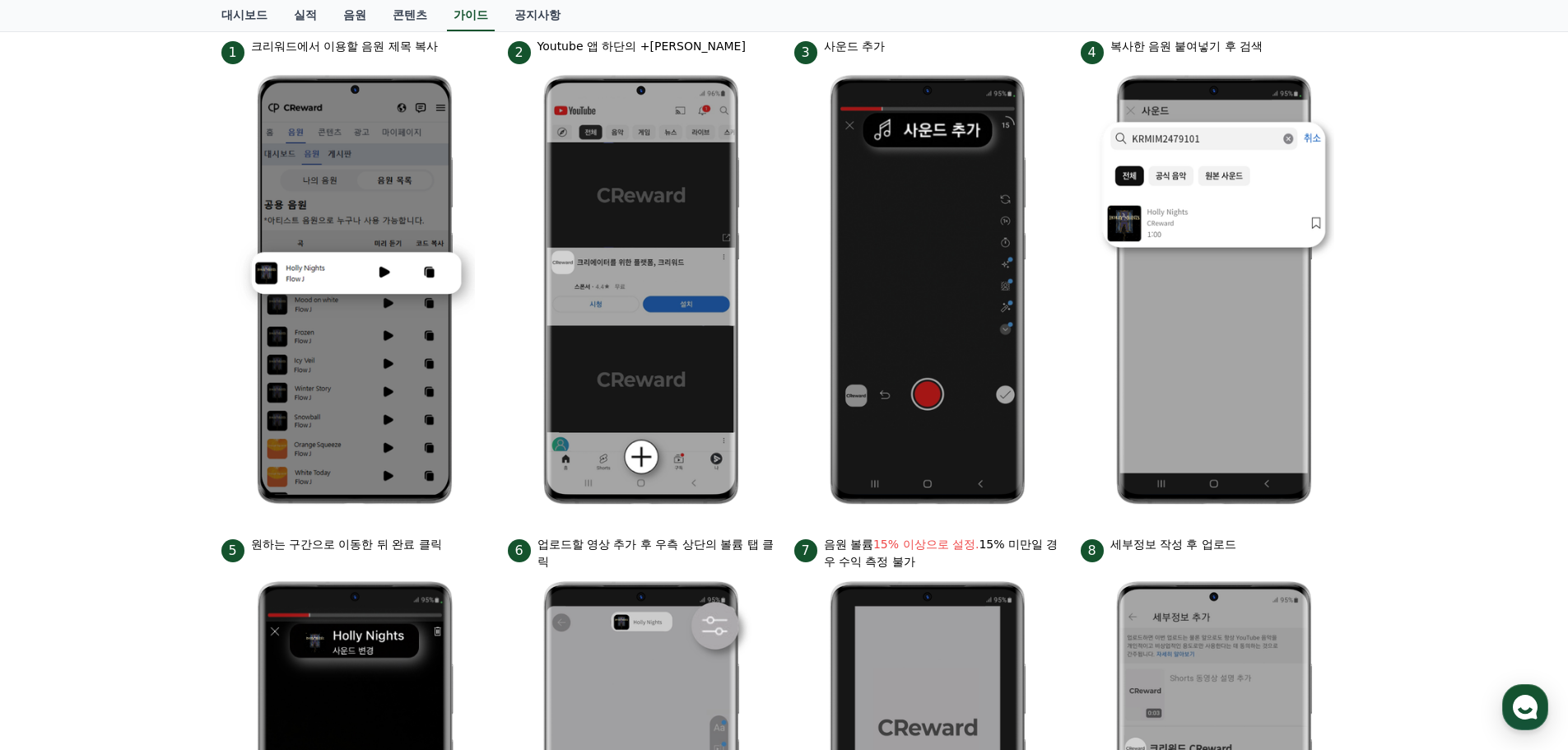
scroll to position [165, 0]
